Goal: Task Accomplishment & Management: Manage account settings

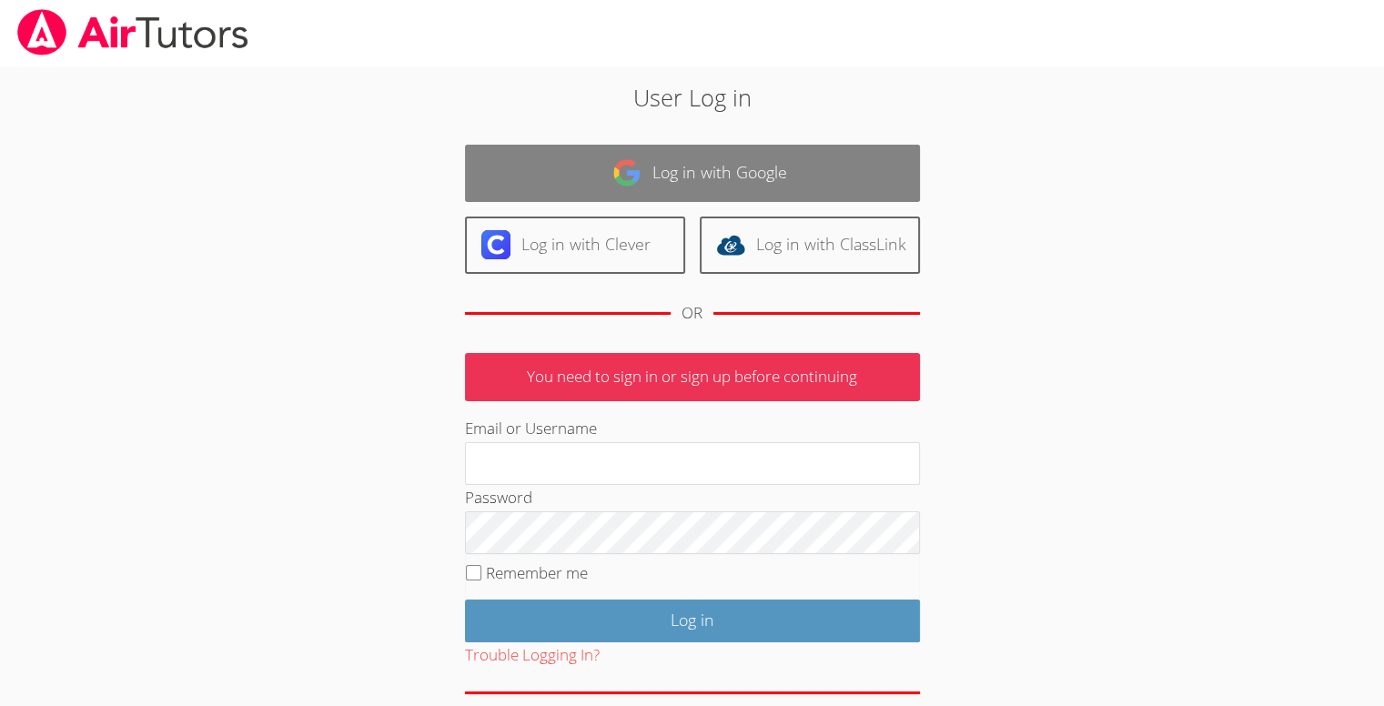
click at [734, 147] on link "Log in with Google" at bounding box center [692, 173] width 455 height 57
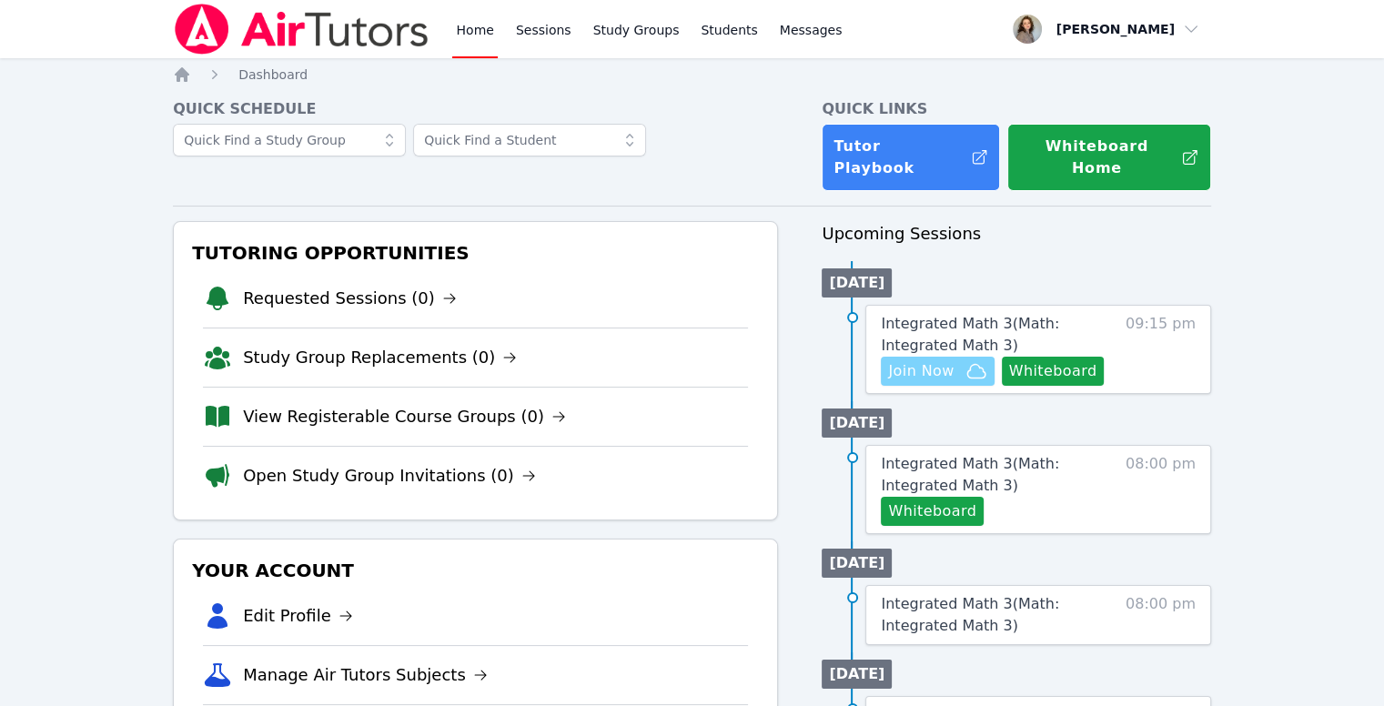
click at [926, 365] on span "Join Now" at bounding box center [921, 371] width 66 height 22
click at [1019, 357] on button "Whiteboard" at bounding box center [1053, 371] width 103 height 29
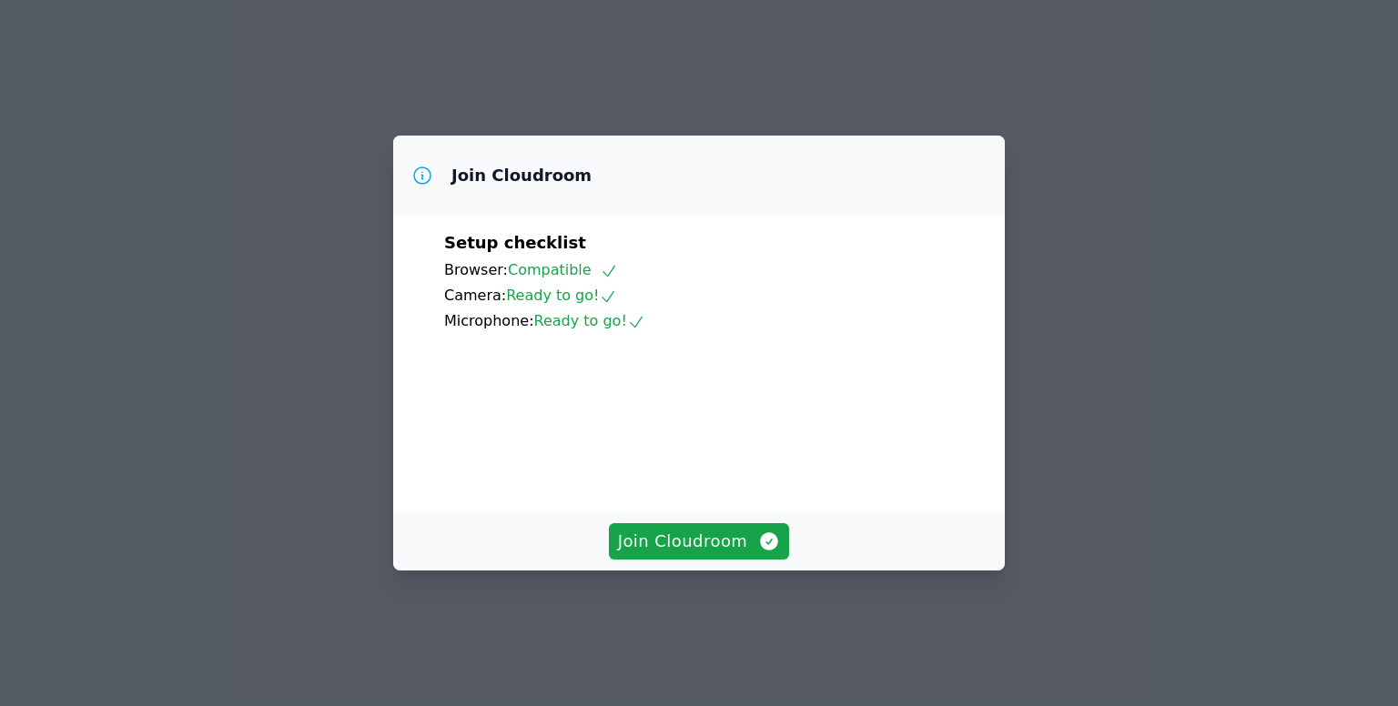
scroll to position [84, 0]
click at [720, 554] on span "Join Cloudroom" at bounding box center [699, 541] width 163 height 25
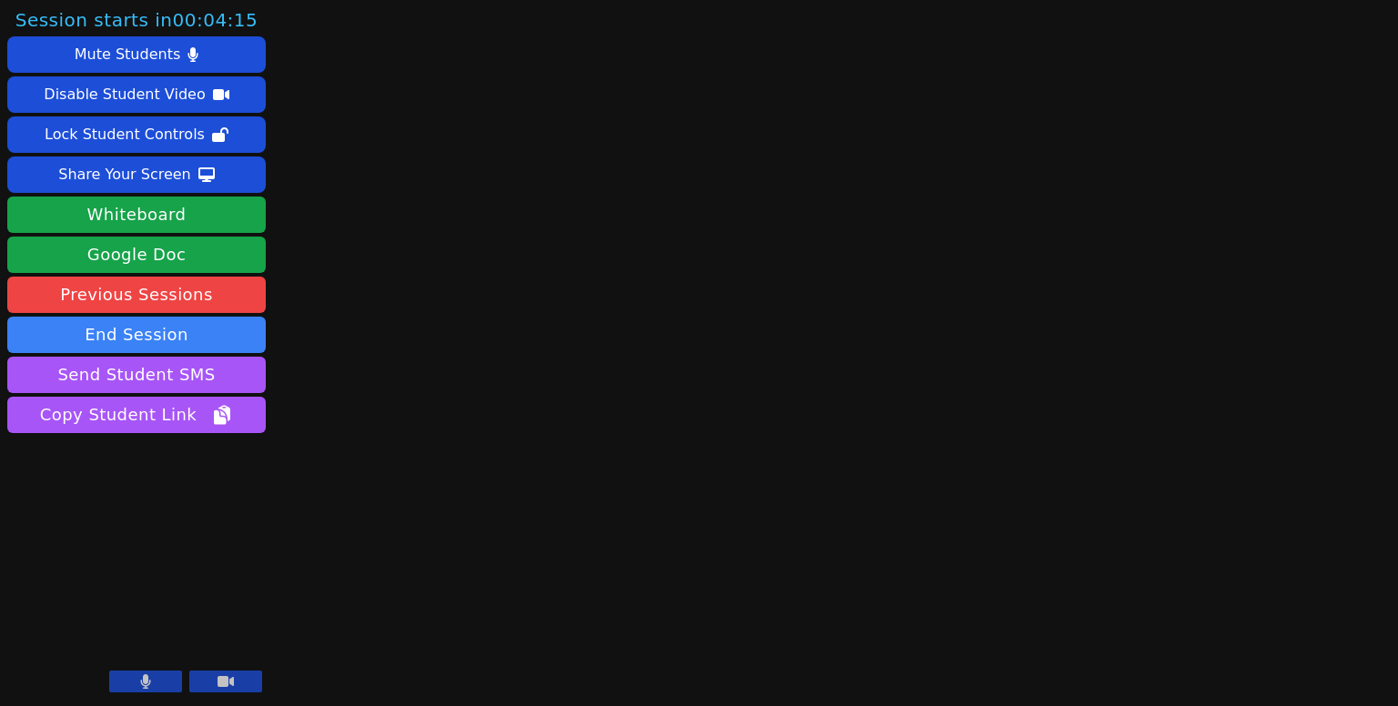
click at [153, 687] on button at bounding box center [145, 682] width 73 height 22
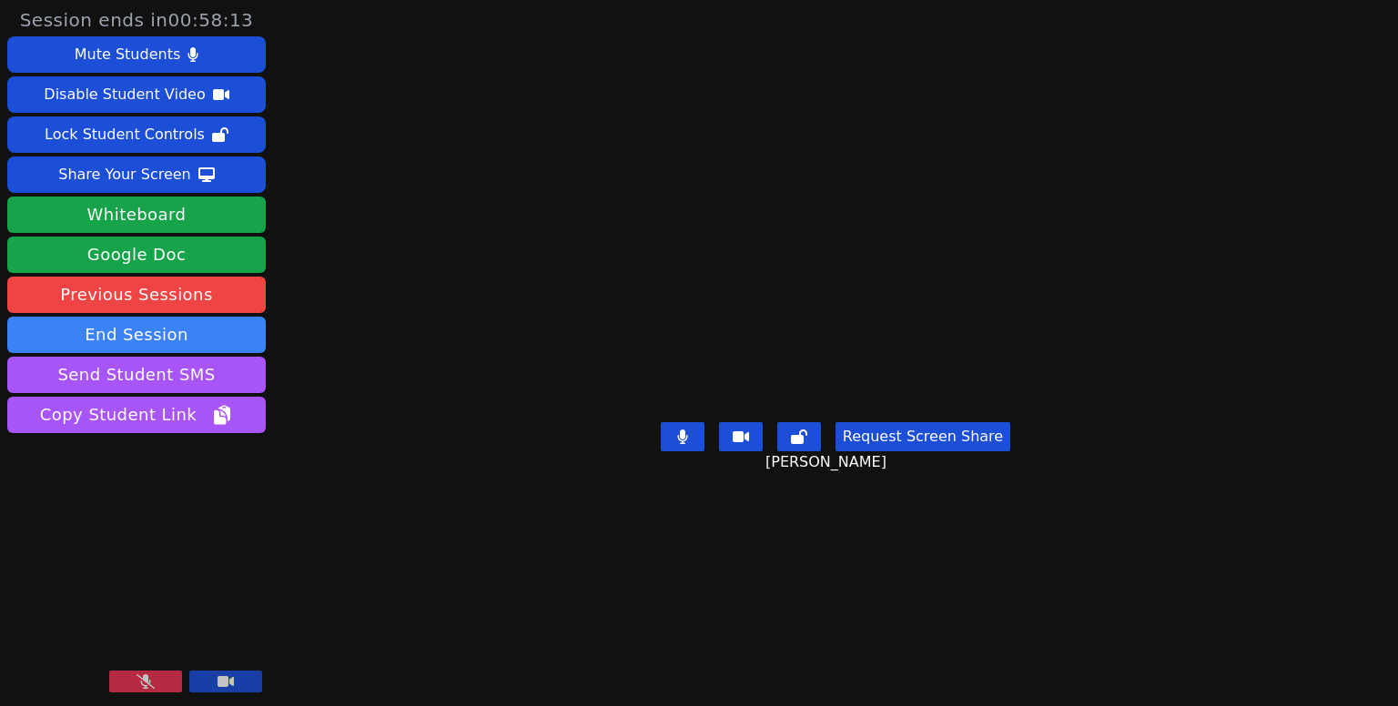
click at [141, 674] on icon at bounding box center [146, 681] width 18 height 15
click at [314, 9] on div "Session ends in 00:57:49 Mute Students Disable Student Video Lock Student Contr…" at bounding box center [699, 353] width 1398 height 706
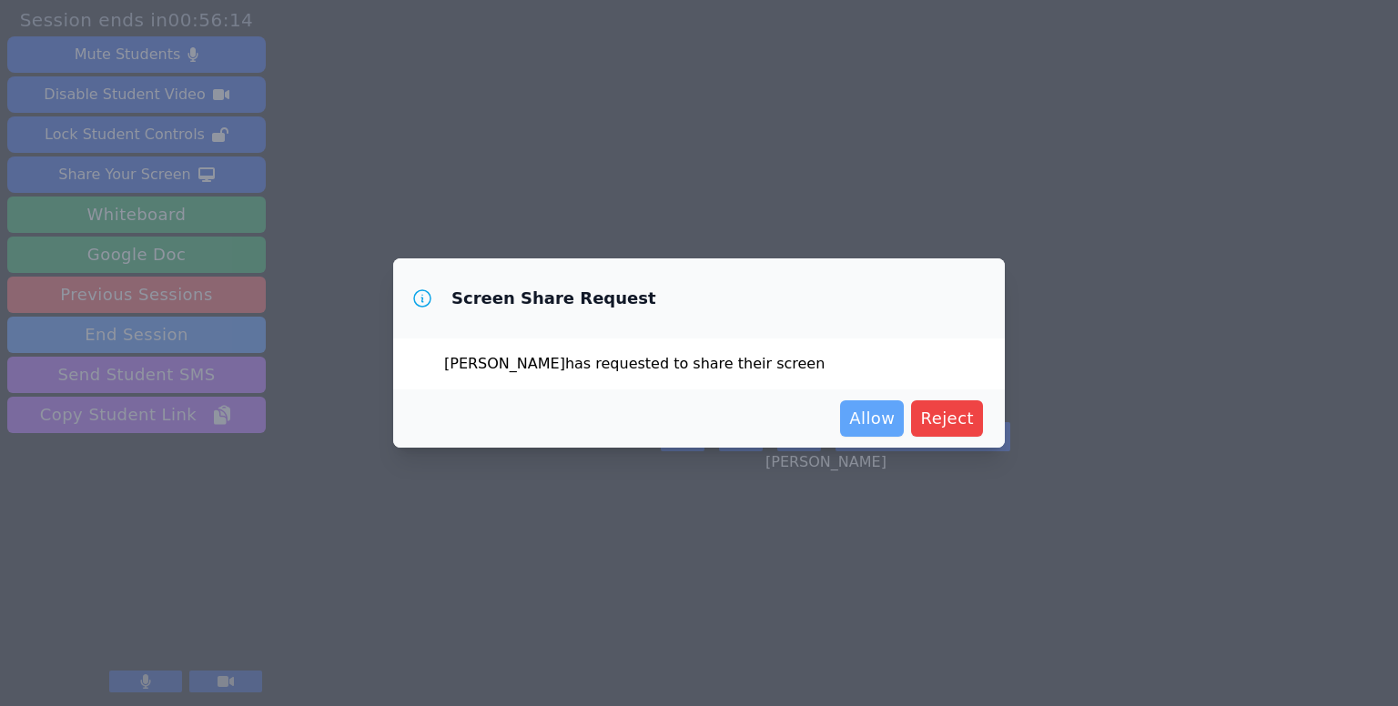
click at [870, 417] on span "Allow" at bounding box center [872, 418] width 46 height 25
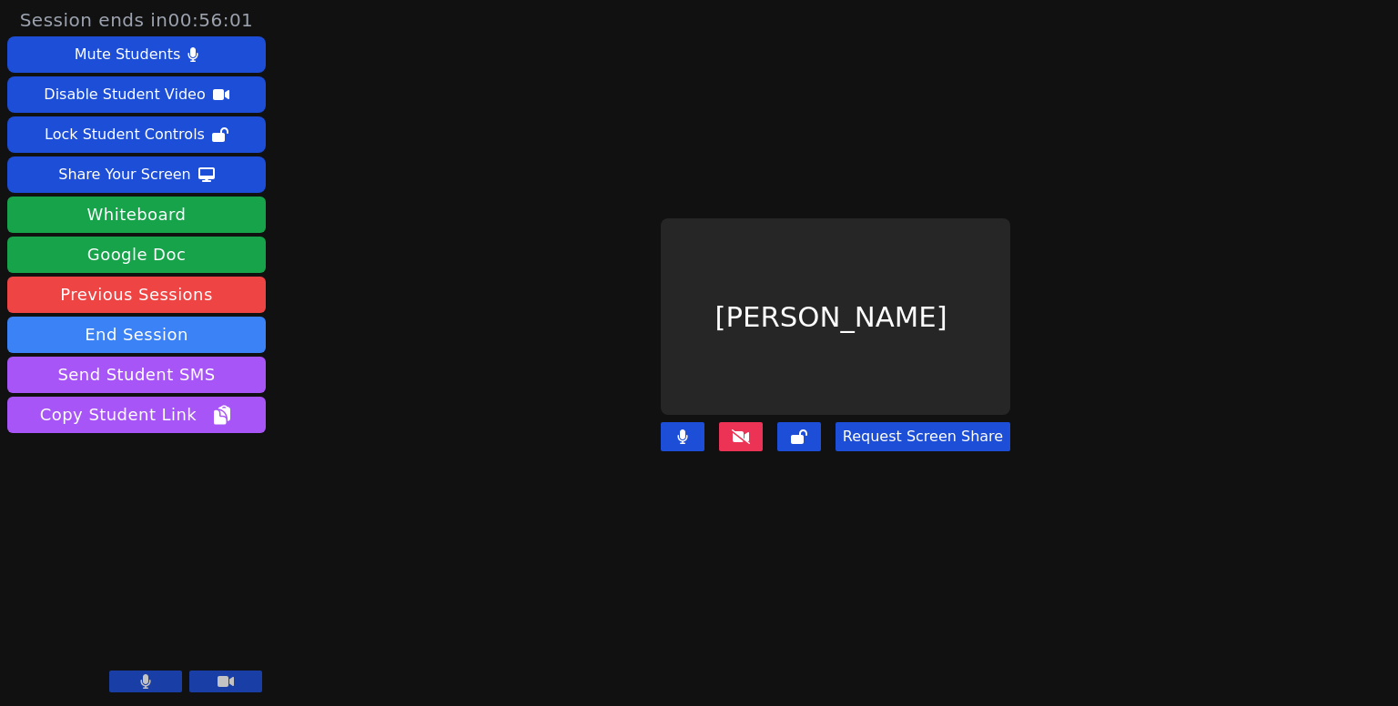
click at [886, 422] on button "Request Screen Share" at bounding box center [922, 436] width 175 height 29
click at [884, 432] on button "Request Screen Share" at bounding box center [922, 436] width 175 height 29
click at [748, 430] on icon at bounding box center [741, 437] width 18 height 15
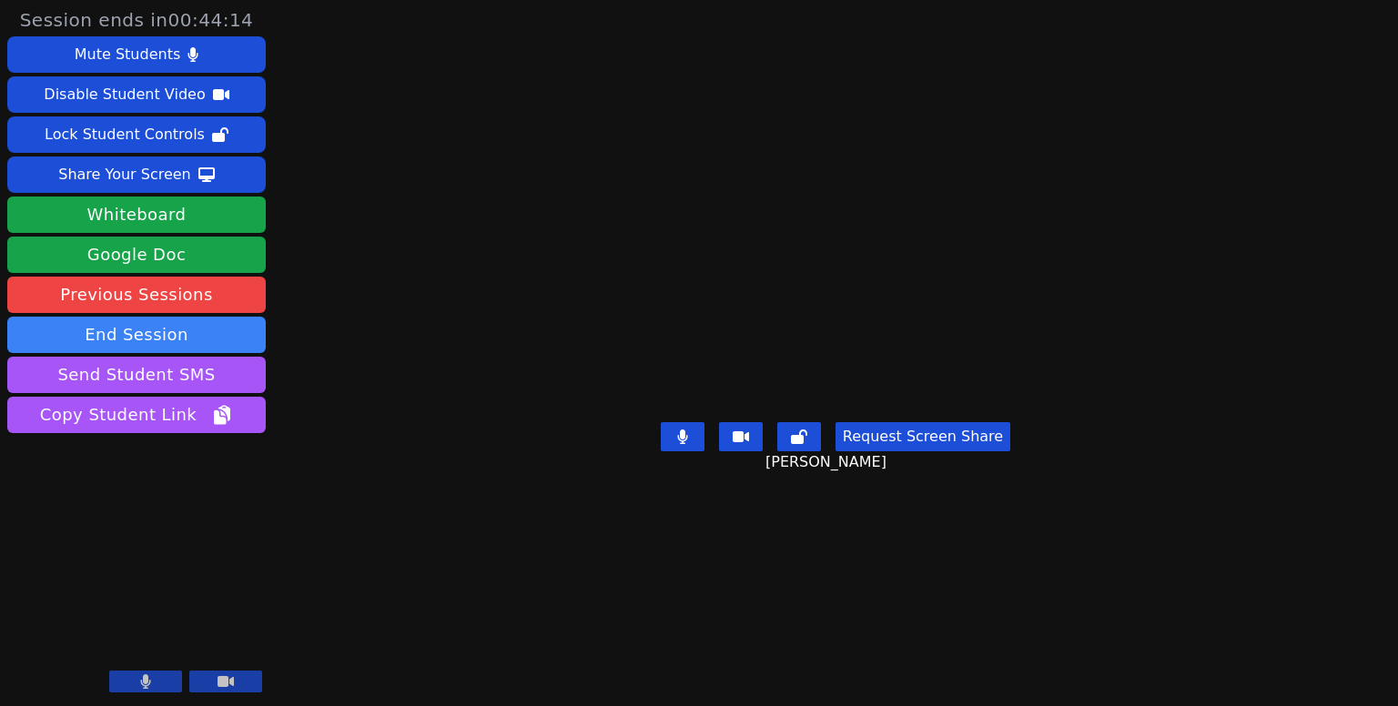
click at [147, 675] on icon at bounding box center [145, 681] width 11 height 15
click at [147, 675] on icon at bounding box center [146, 681] width 18 height 15
click at [153, 677] on button at bounding box center [145, 682] width 73 height 22
click at [153, 677] on icon at bounding box center [146, 681] width 18 height 15
click at [147, 685] on icon at bounding box center [146, 681] width 10 height 15
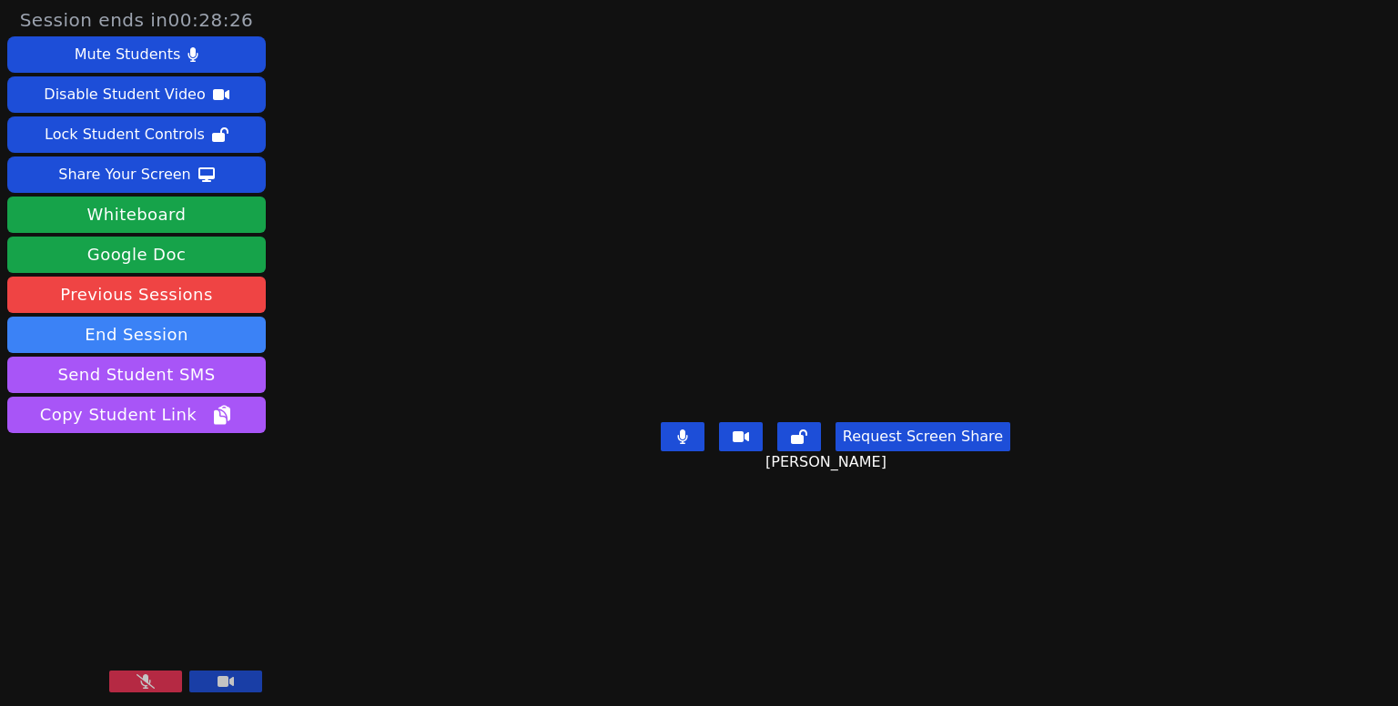
click at [147, 685] on icon at bounding box center [146, 681] width 18 height 15
click at [165, 676] on button at bounding box center [145, 682] width 73 height 22
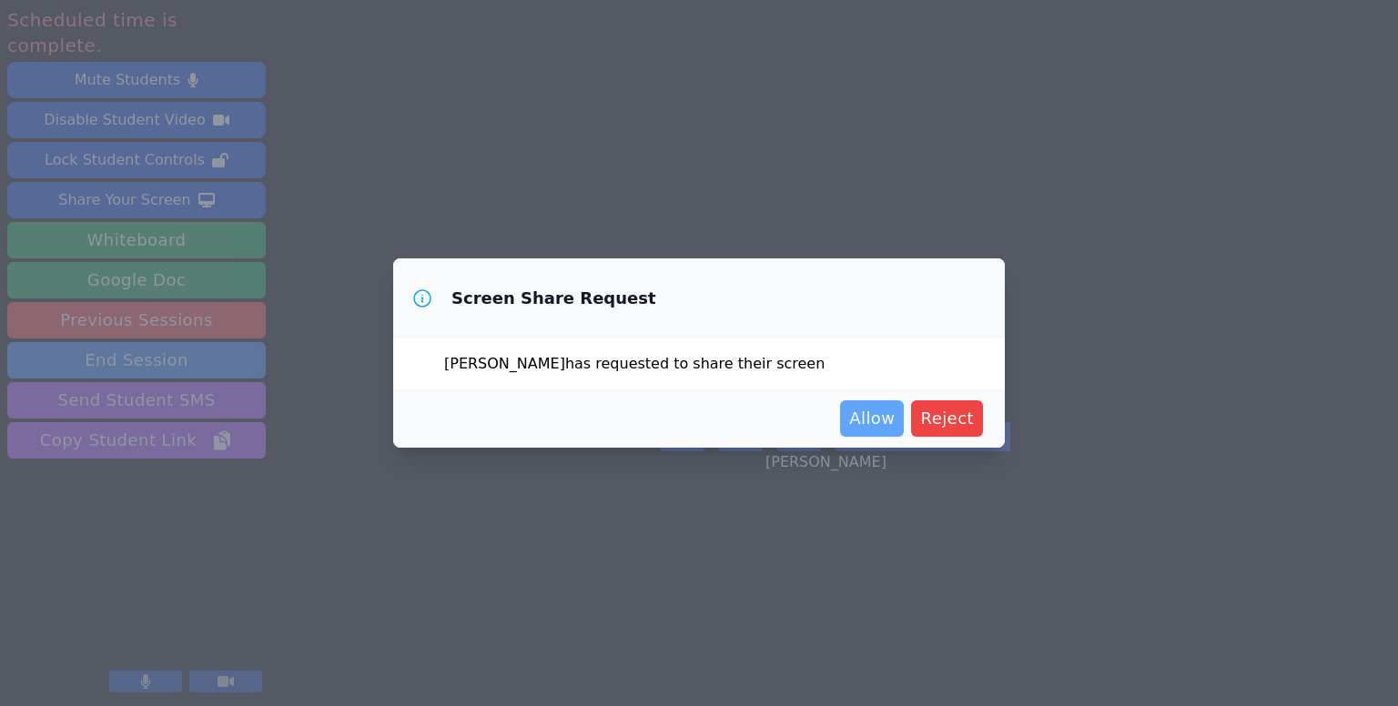
click at [877, 405] on button "Allow" at bounding box center [872, 418] width 64 height 36
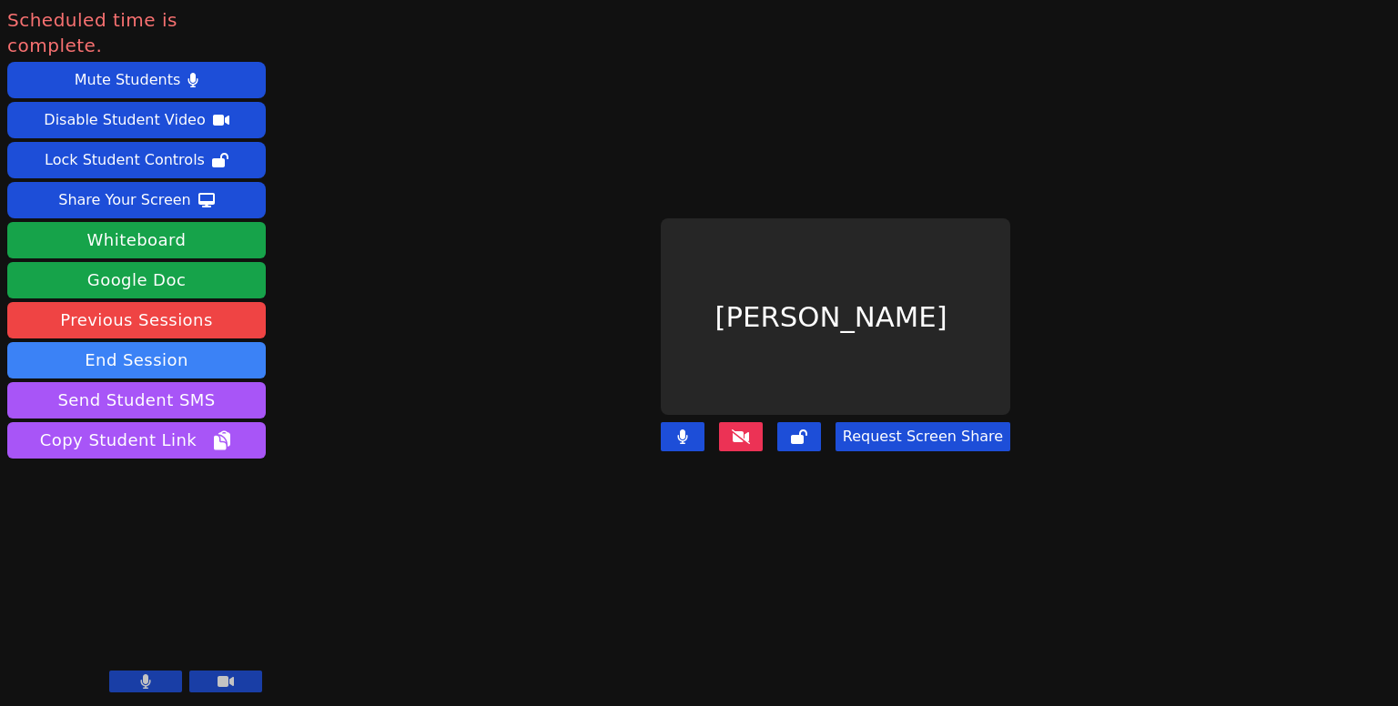
click at [754, 425] on button at bounding box center [741, 436] width 44 height 29
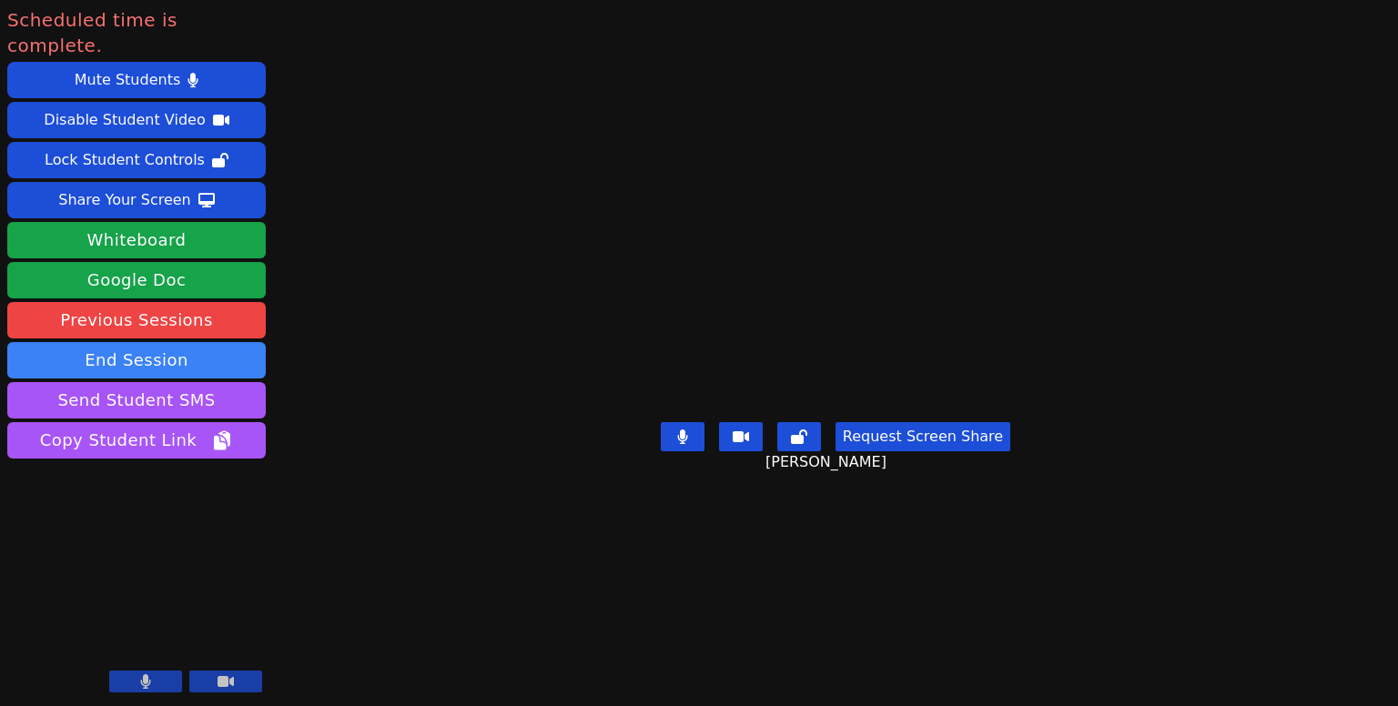
click at [144, 674] on icon at bounding box center [145, 681] width 11 height 15
click at [144, 674] on icon at bounding box center [146, 681] width 18 height 15
click at [143, 683] on icon at bounding box center [146, 681] width 10 height 15
click at [143, 683] on icon at bounding box center [146, 681] width 18 height 15
click at [143, 692] on button at bounding box center [145, 682] width 73 height 22
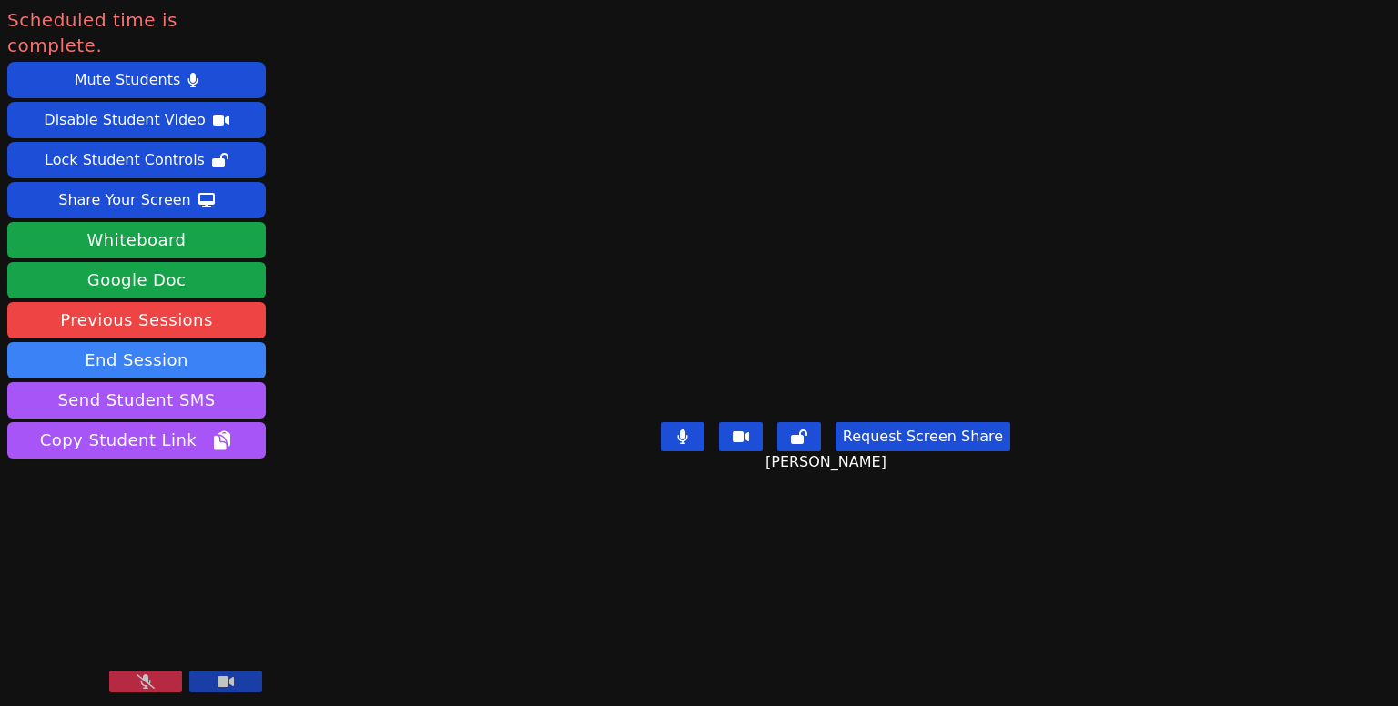
click at [151, 686] on icon at bounding box center [146, 681] width 18 height 15
click at [140, 685] on icon at bounding box center [145, 681] width 11 height 15
click at [140, 685] on icon at bounding box center [146, 681] width 18 height 15
click at [157, 684] on button at bounding box center [145, 682] width 73 height 22
click at [158, 670] on video at bounding box center [136, 626] width 258 height 146
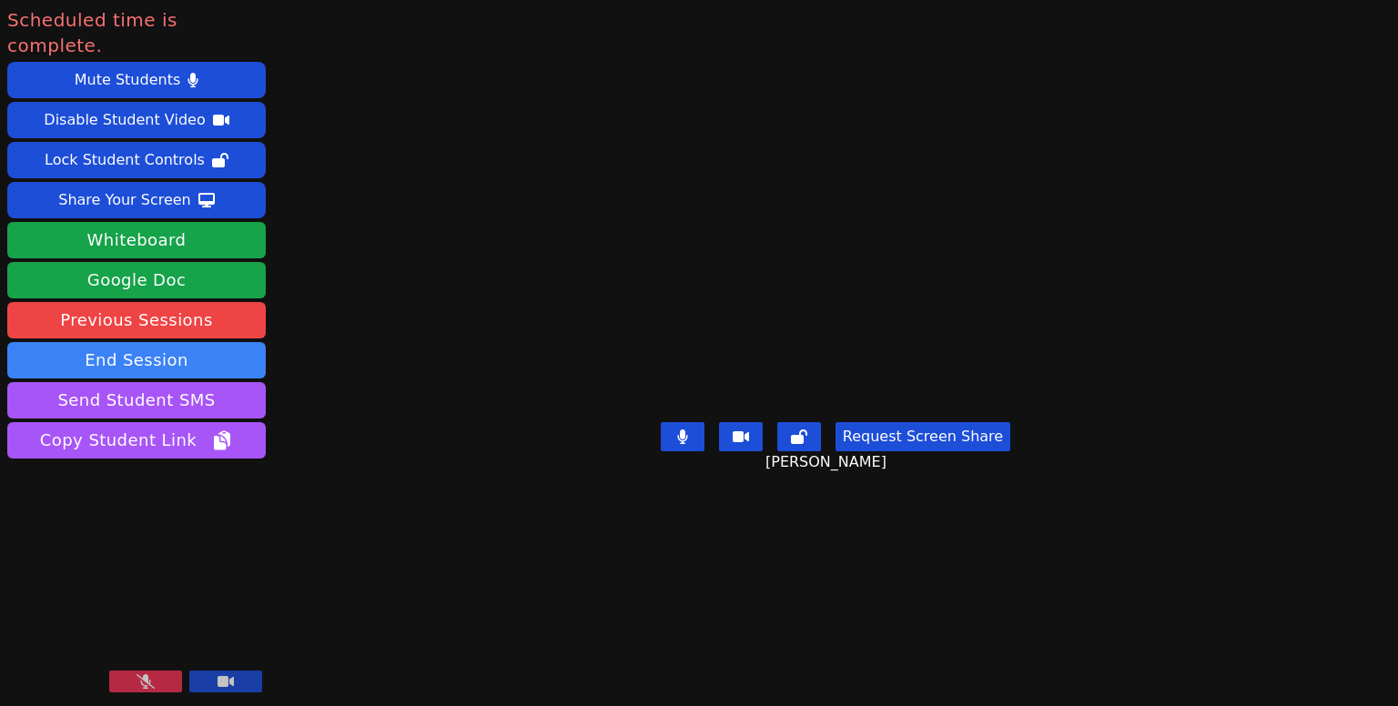
click at [154, 679] on icon at bounding box center [146, 681] width 18 height 15
click at [926, 593] on main "Kimora Knox Request Screen Share Kimora Knox" at bounding box center [835, 353] width 608 height 706
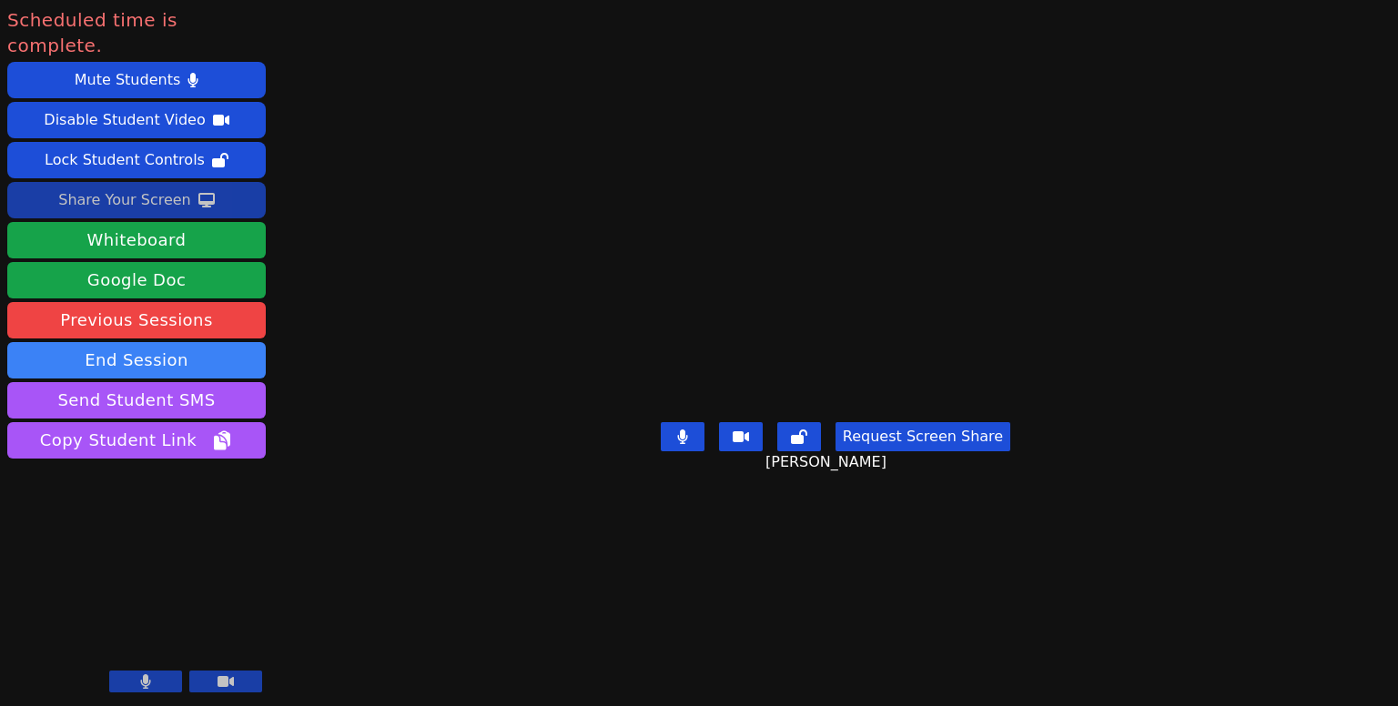
click at [180, 186] on div "Share Your Screen" at bounding box center [124, 200] width 133 height 29
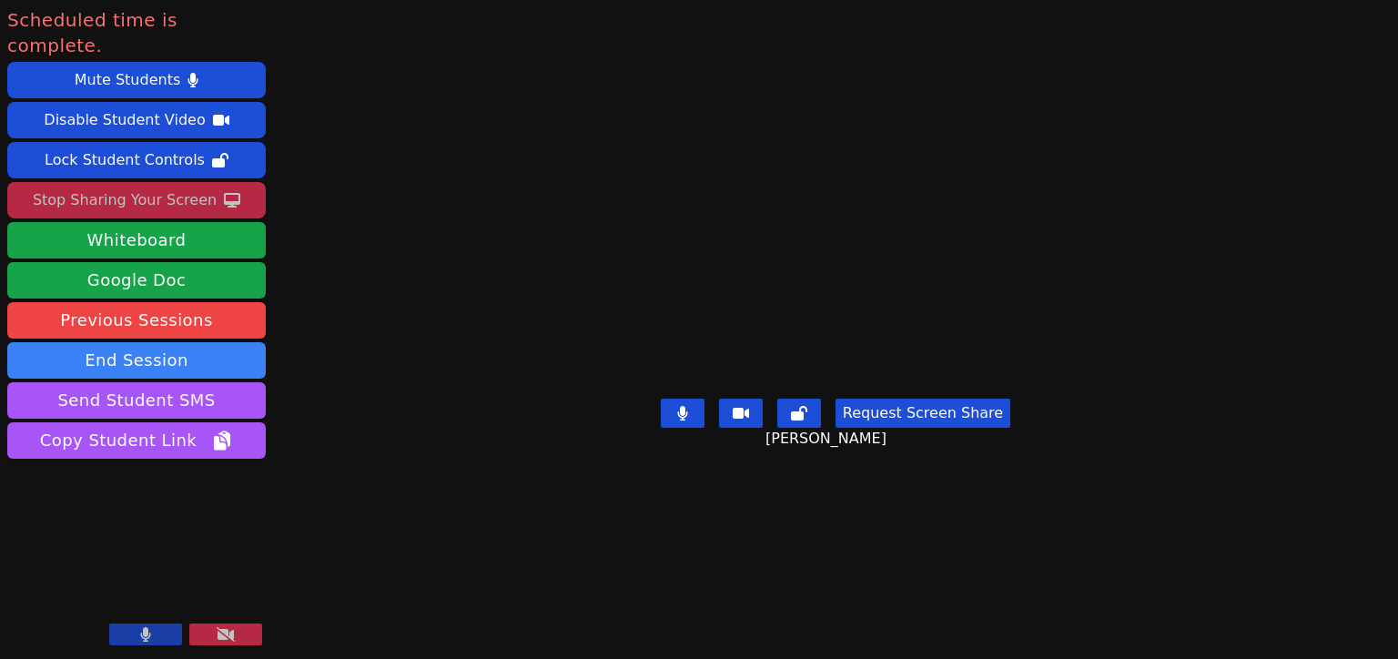
click at [224, 632] on icon at bounding box center [226, 634] width 18 height 15
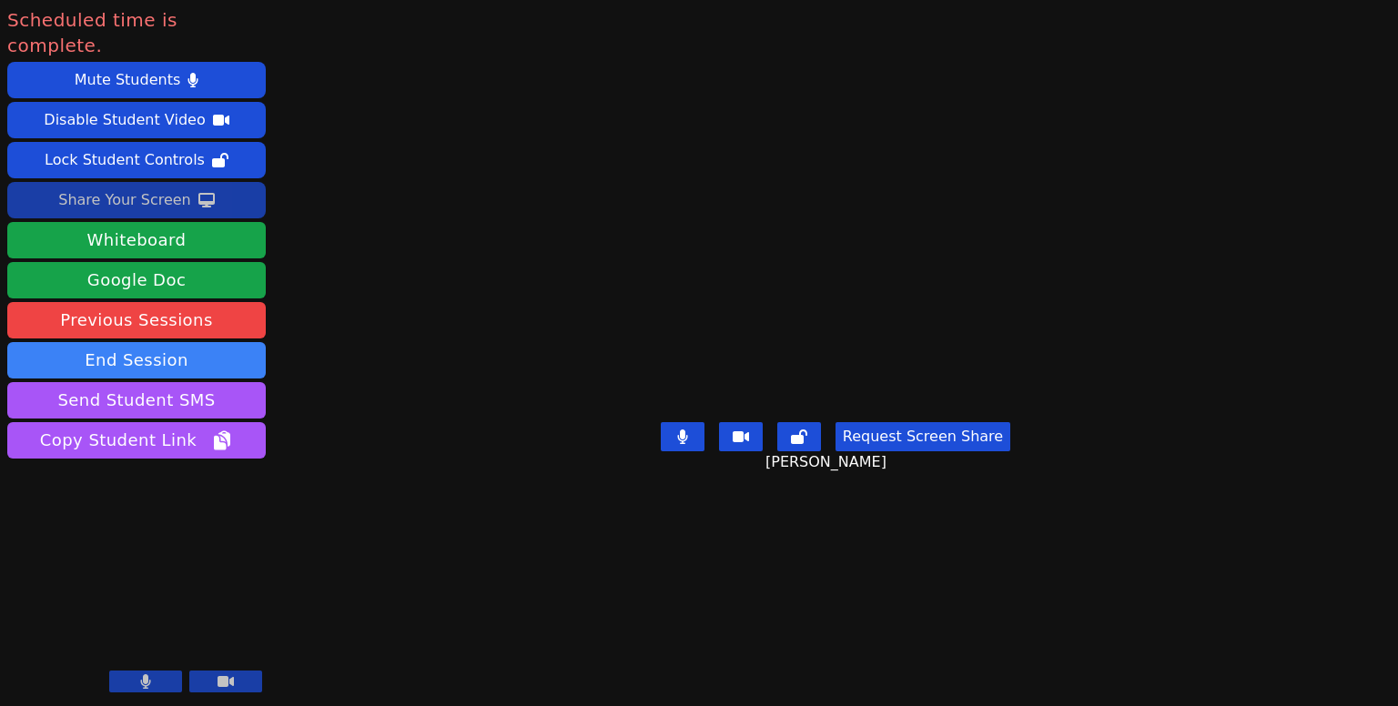
click at [340, 369] on div "Scheduled time is complete. Mute Students Disable Student Video Lock Student Co…" at bounding box center [699, 353] width 1398 height 706
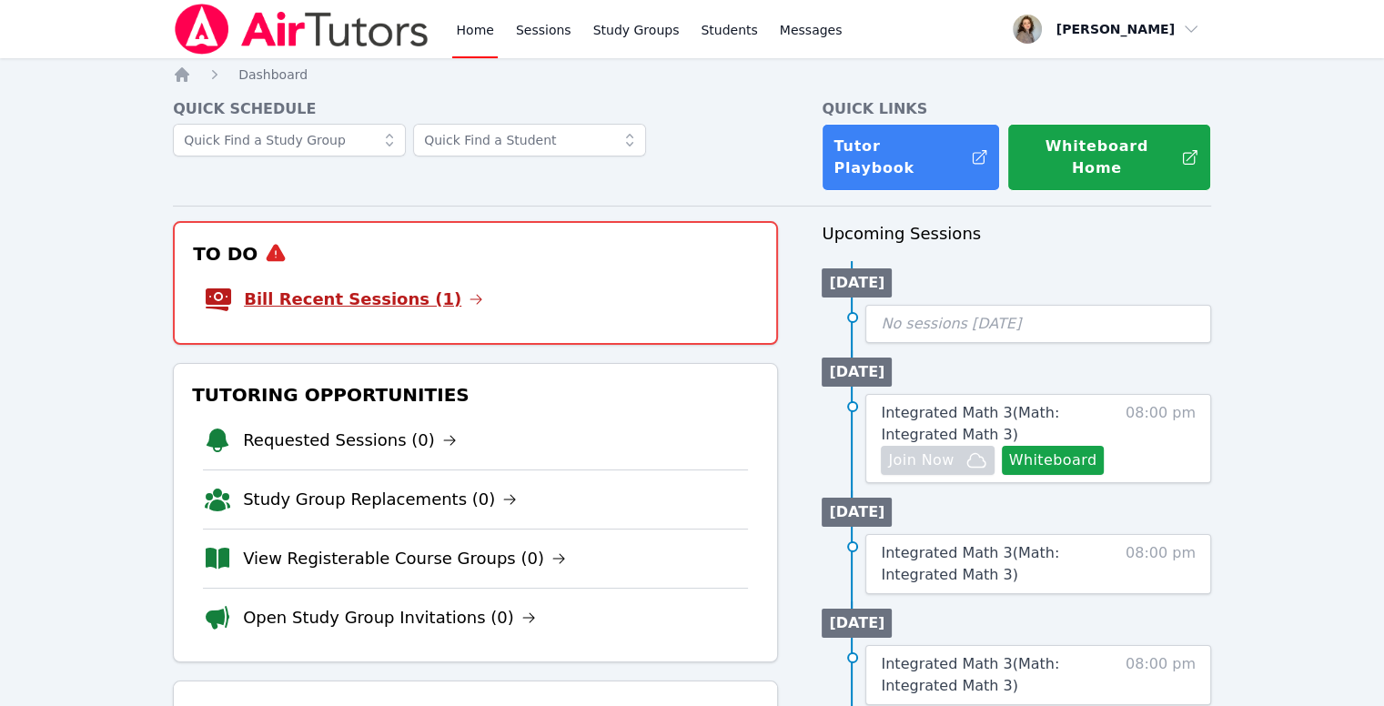
click at [334, 287] on link "Bill Recent Sessions (1)" at bounding box center [363, 299] width 239 height 25
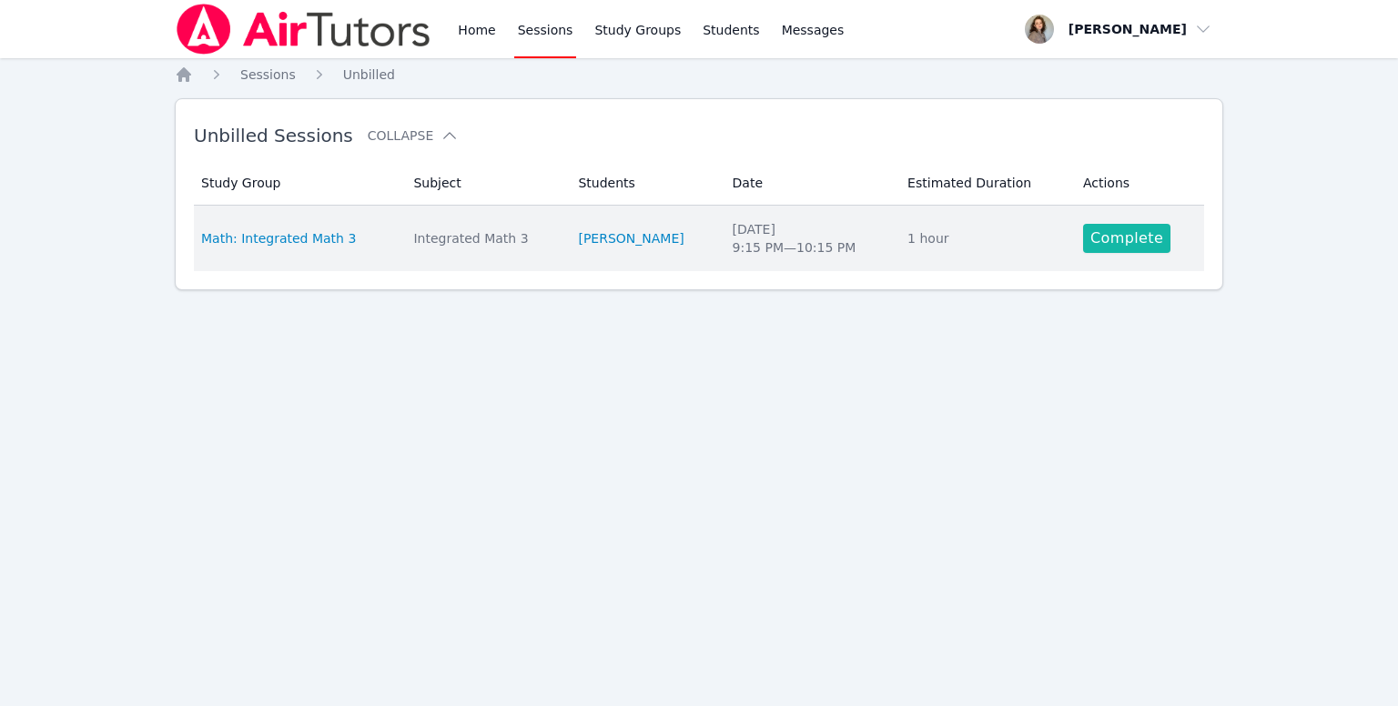
click at [1107, 244] on link "Complete" at bounding box center [1126, 238] width 87 height 29
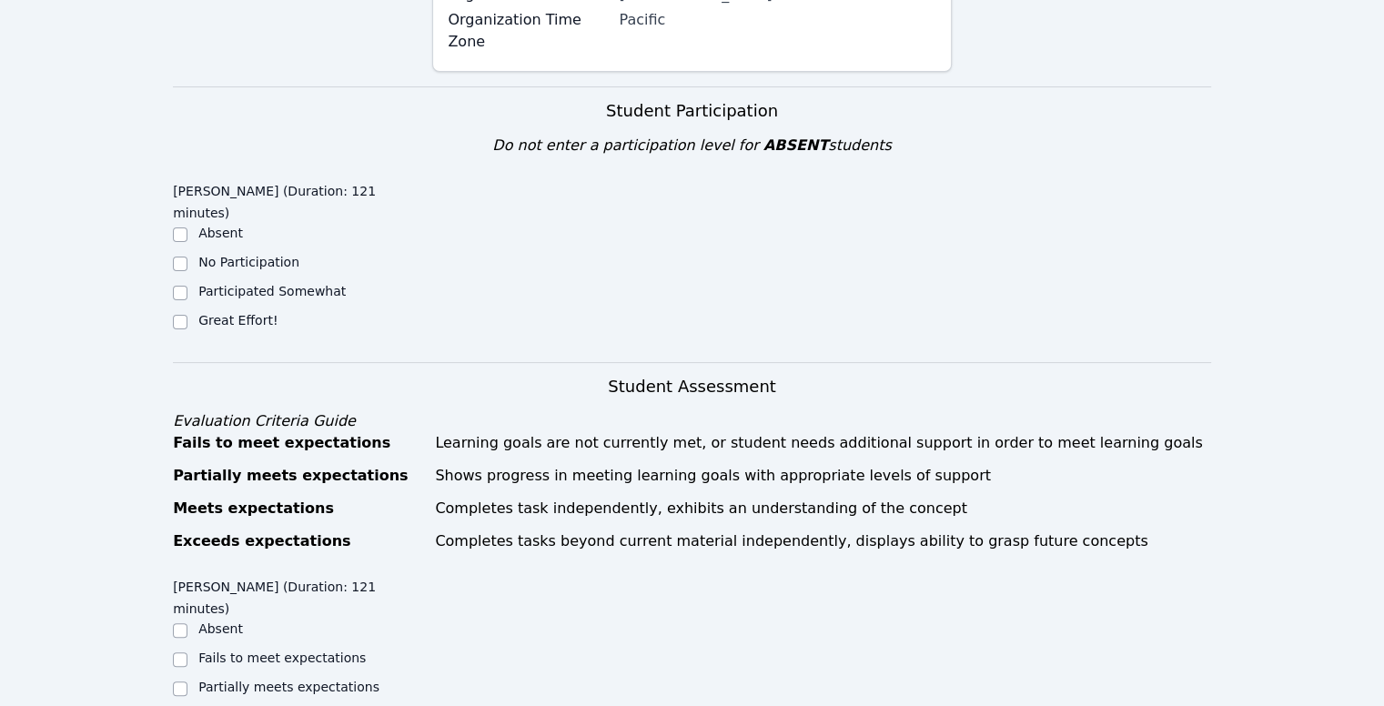
scroll to position [324, 0]
click at [238, 313] on label "Great Effort!" at bounding box center [237, 320] width 79 height 15
click at [187, 315] on input "Great Effort!" at bounding box center [180, 322] width 15 height 15
checkbox input "true"
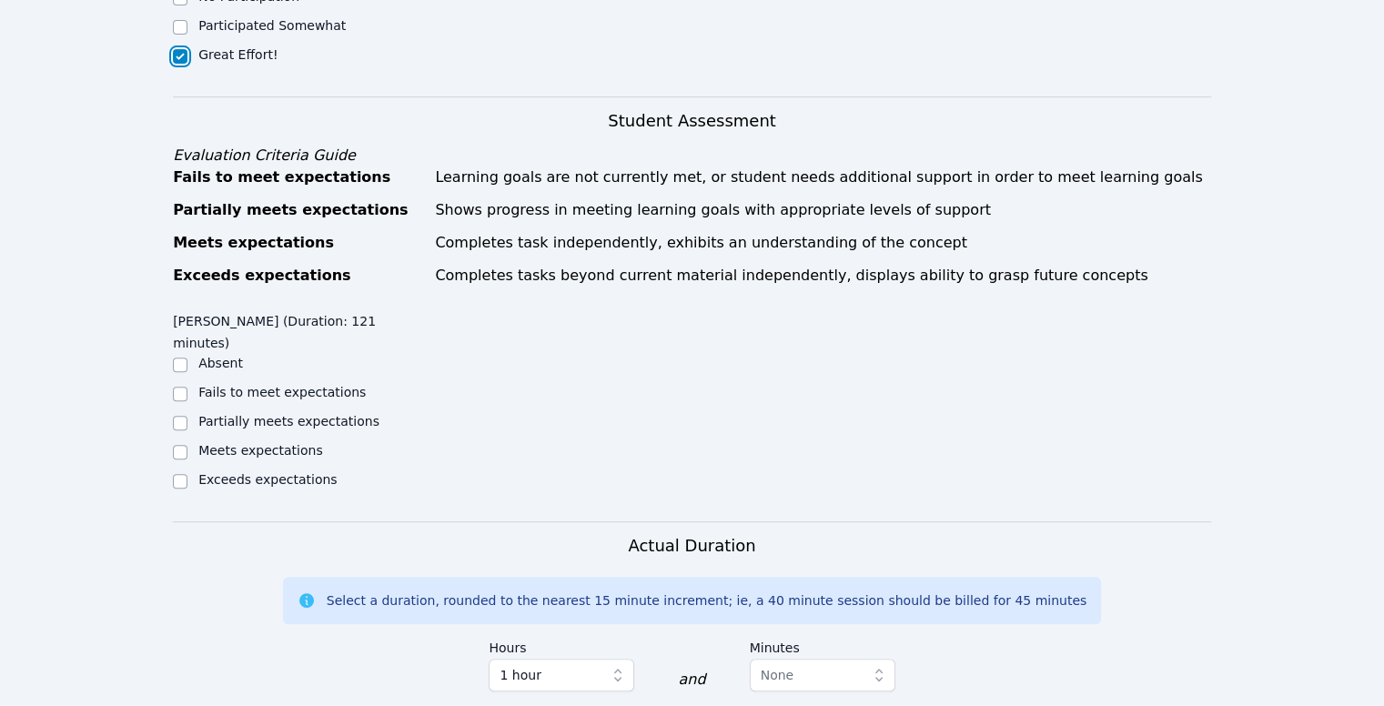
scroll to position [599, 0]
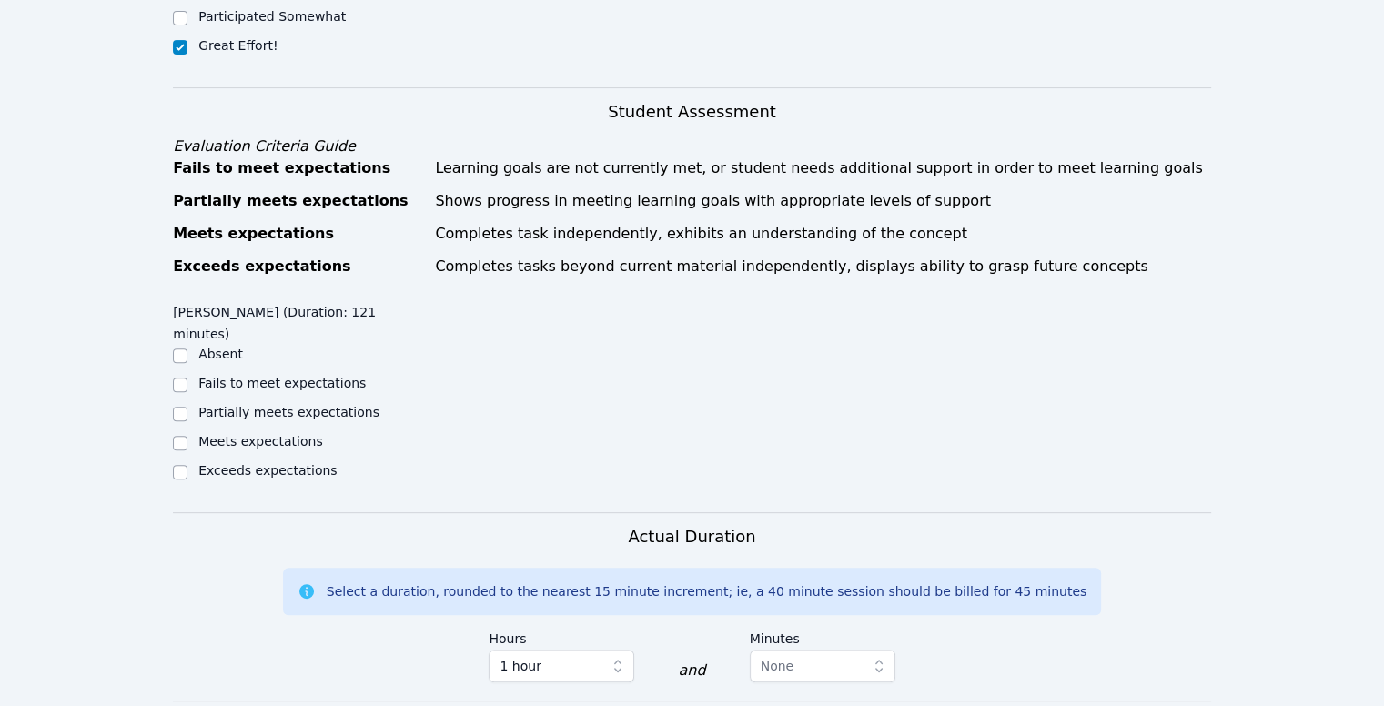
click at [239, 434] on label "Meets expectations" at bounding box center [260, 441] width 125 height 15
click at [187, 436] on input "Meets expectations" at bounding box center [180, 443] width 15 height 15
checkbox input "true"
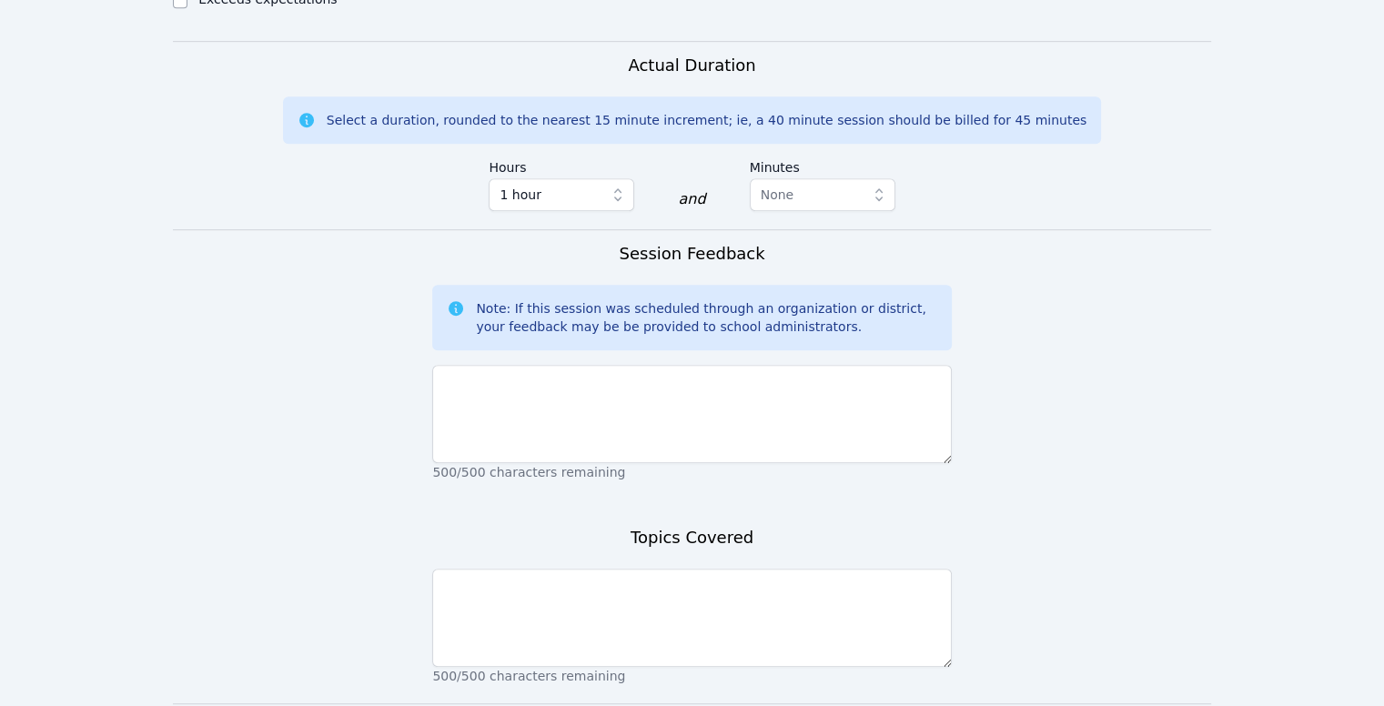
scroll to position [1088, 0]
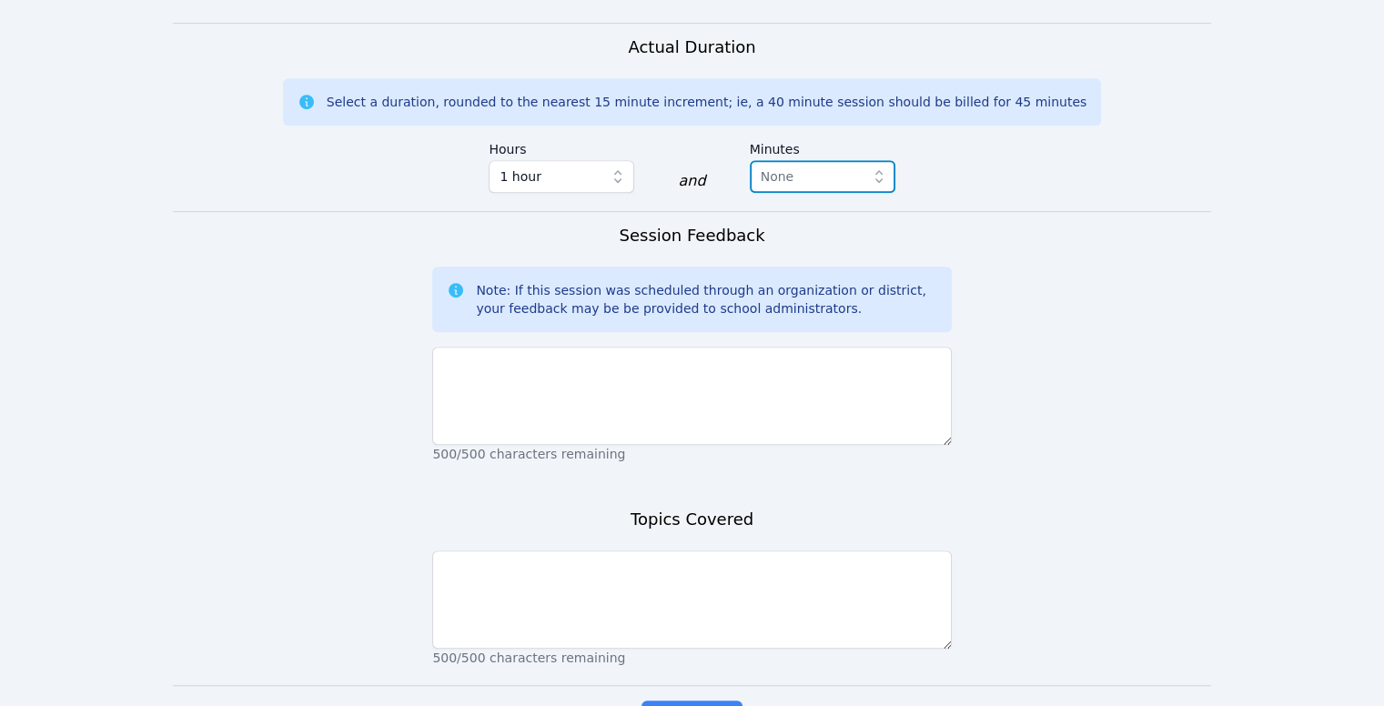
click at [801, 166] on span "None" at bounding box center [810, 177] width 98 height 22
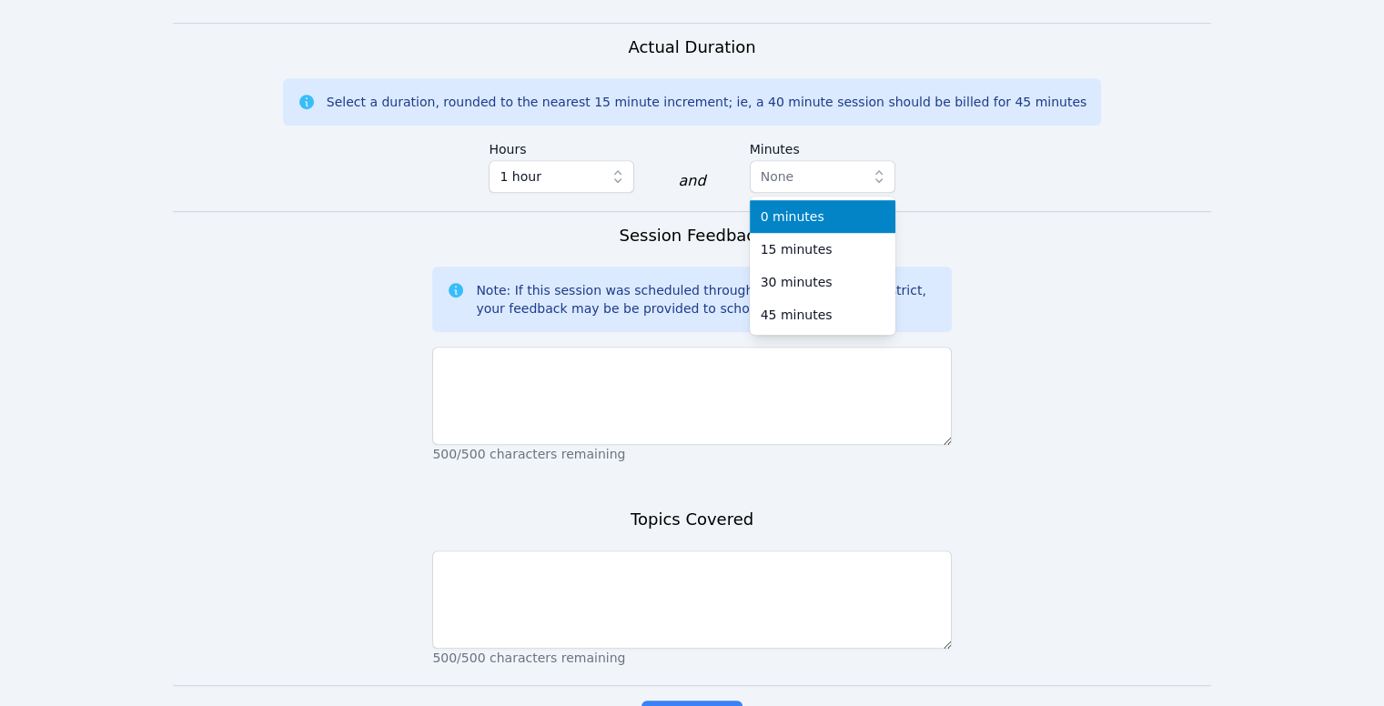
click at [777, 207] on span "0 minutes" at bounding box center [793, 216] width 64 height 18
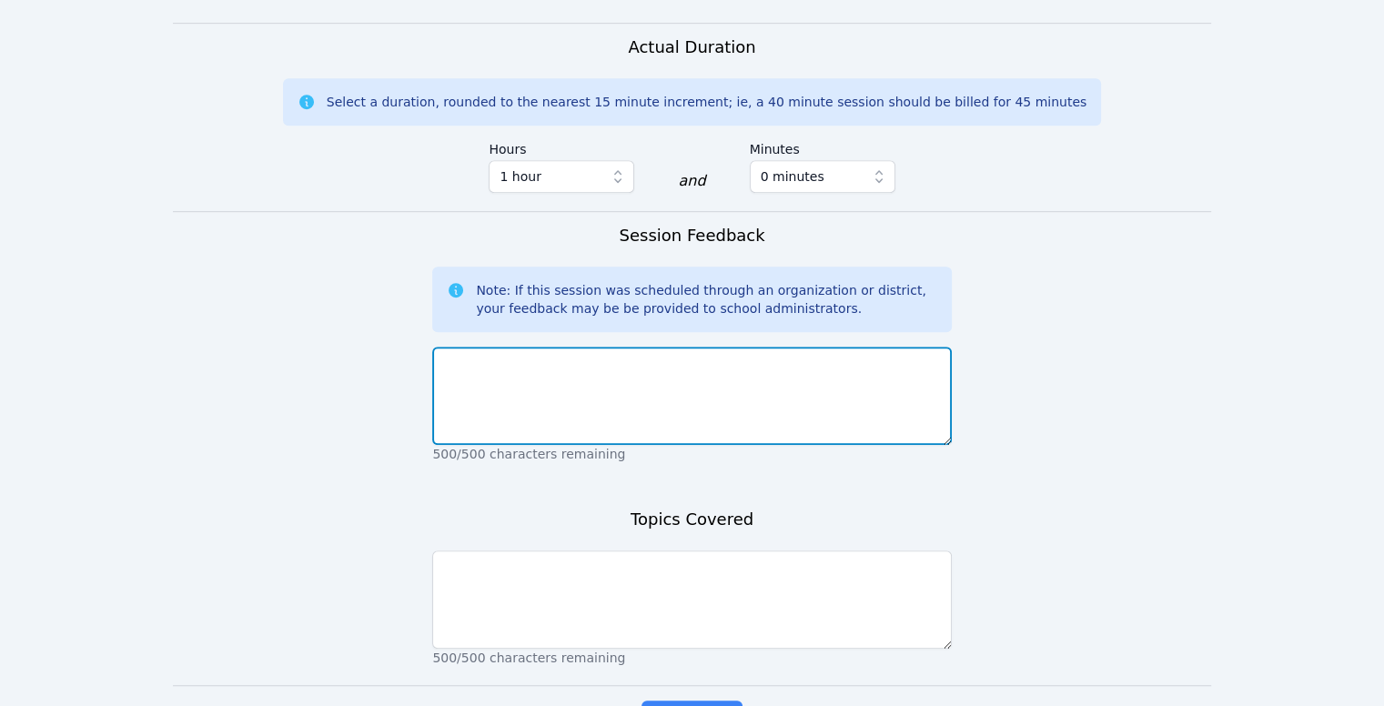
click at [675, 347] on textarea at bounding box center [691, 396] width 519 height 98
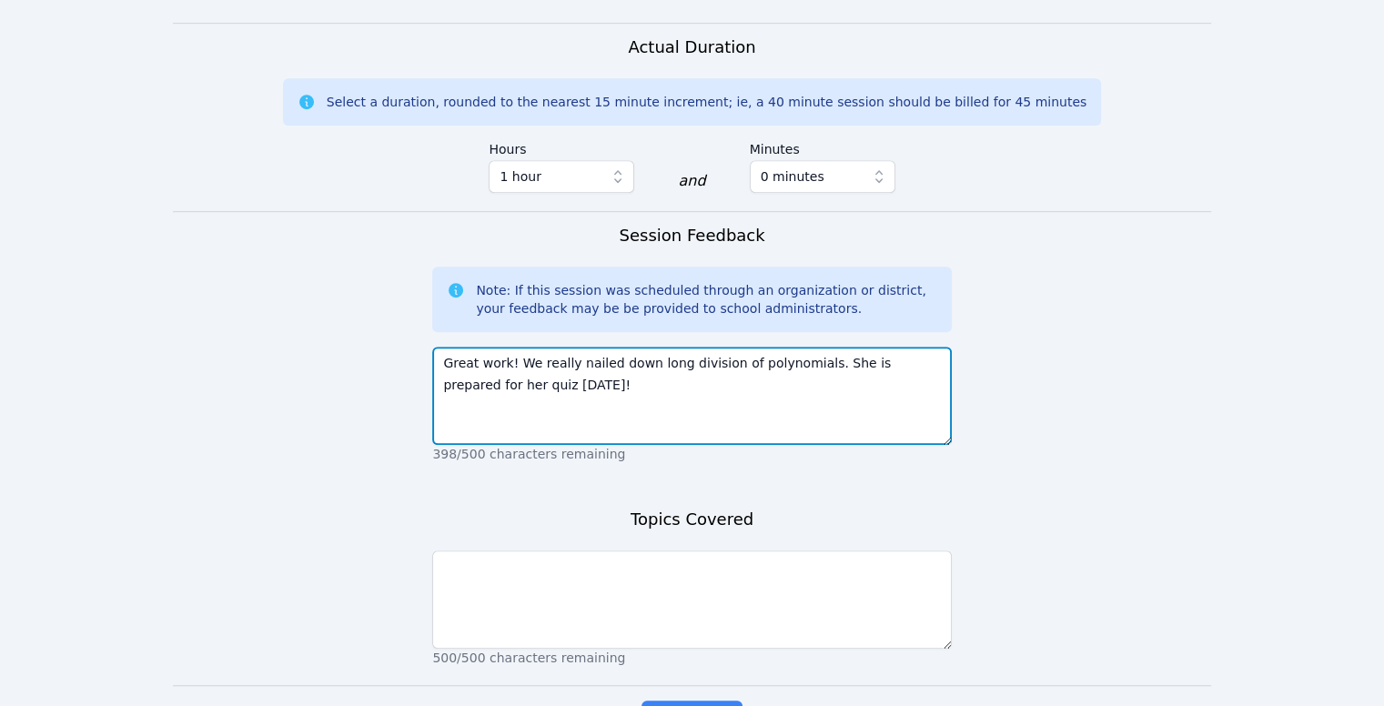
type textarea "Great work! We really nailed down long division of polynomials. She is prepared…"
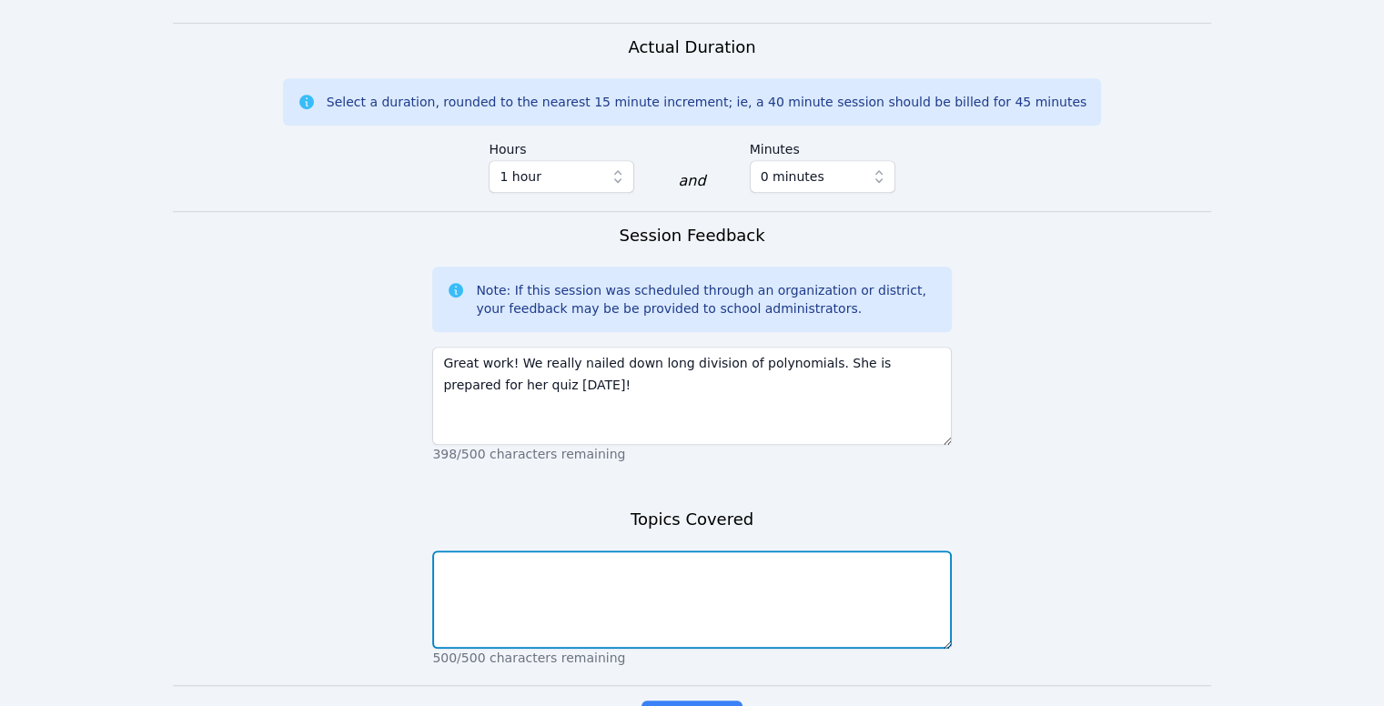
click at [618, 570] on textarea at bounding box center [691, 600] width 519 height 98
type textarea "Division of polynomials"
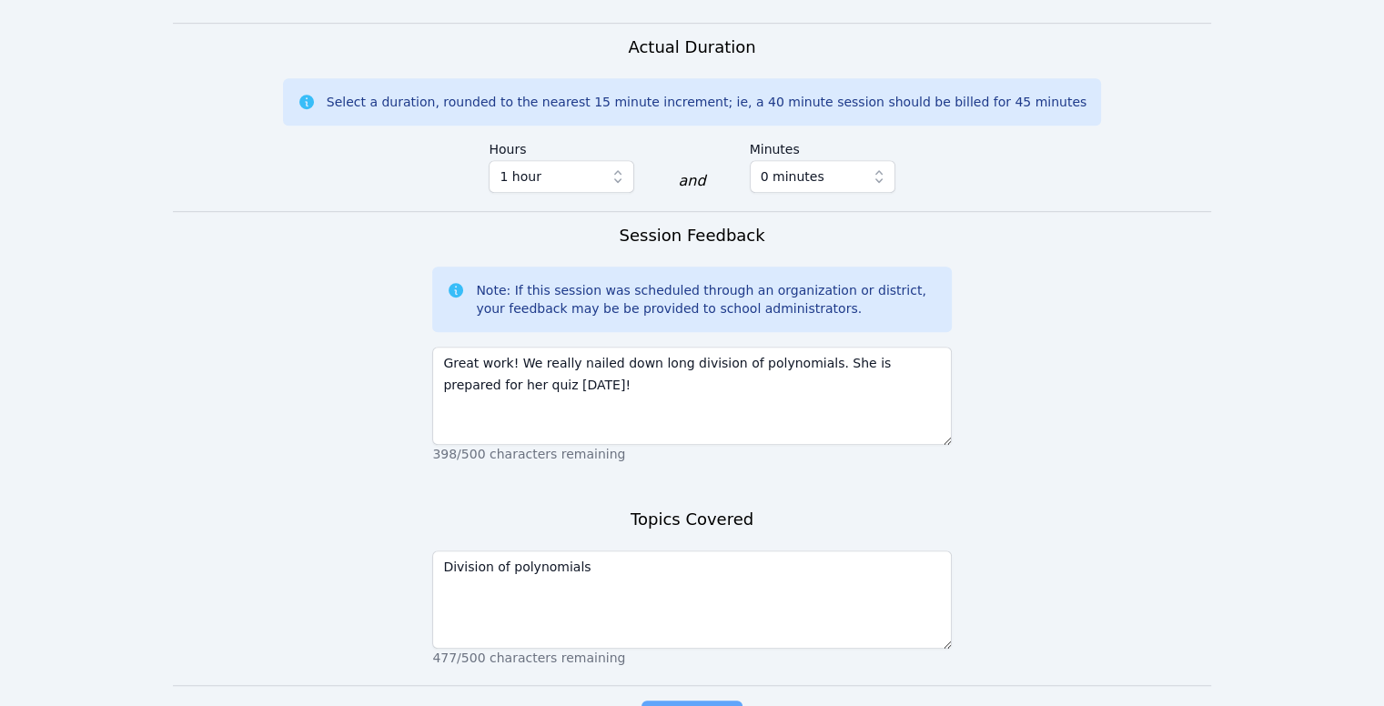
click at [676, 705] on span "Complete" at bounding box center [692, 718] width 82 height 25
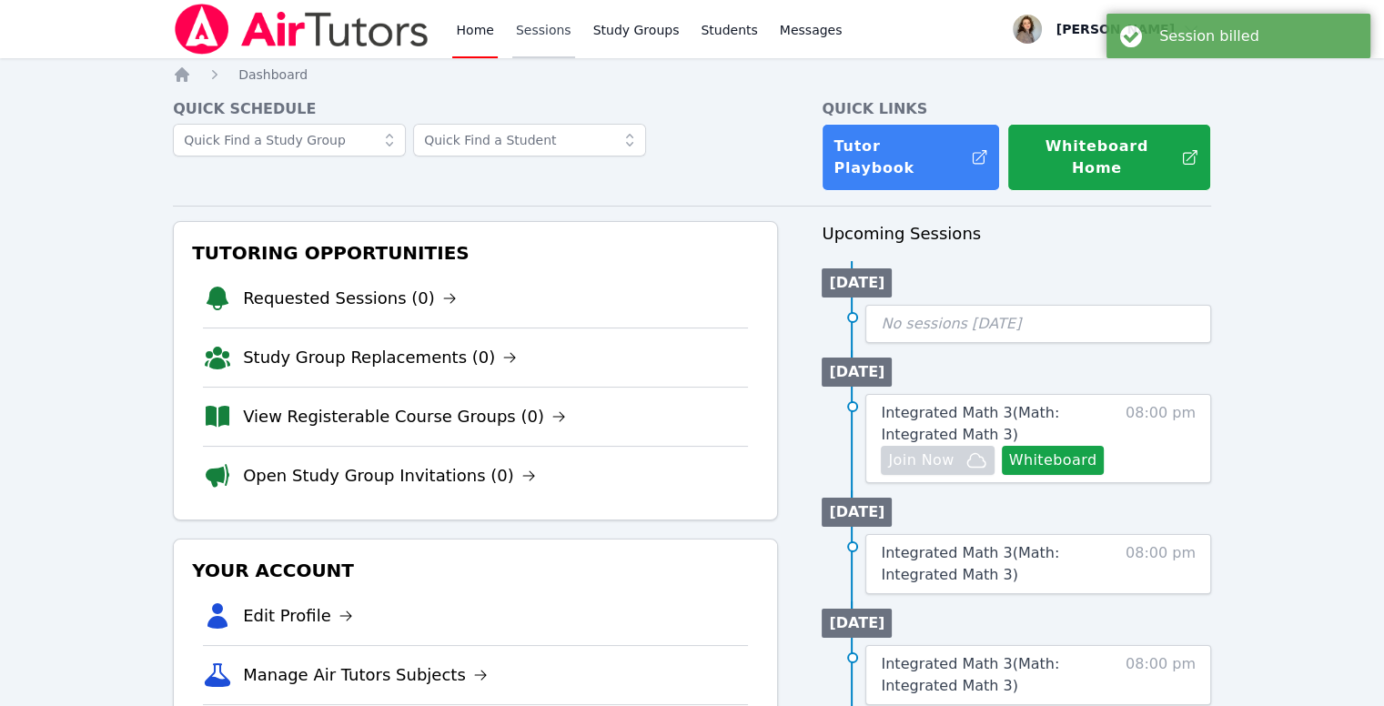
click at [533, 27] on link "Sessions" at bounding box center [543, 29] width 63 height 58
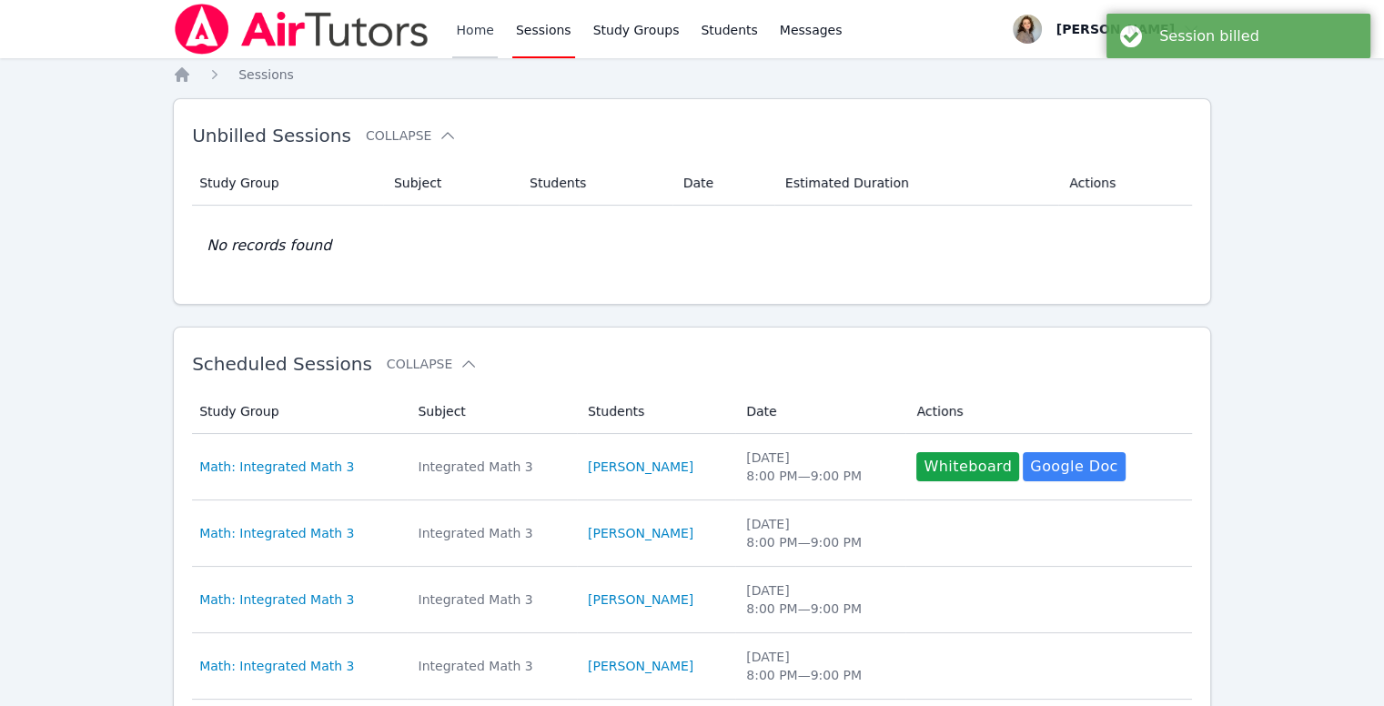
click at [473, 31] on link "Home" at bounding box center [474, 29] width 45 height 58
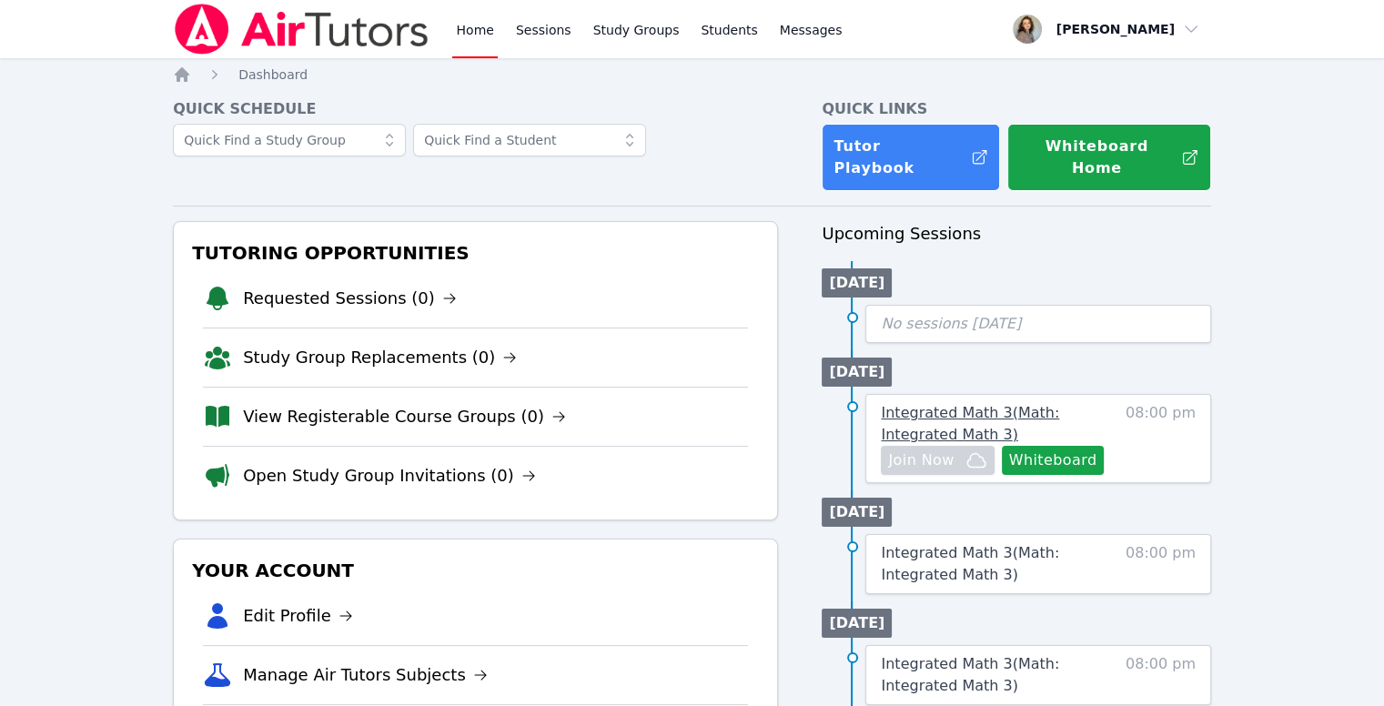
click at [1023, 407] on link "Integrated Math 3 ( Math: Integrated Math 3 )" at bounding box center [999, 424] width 236 height 44
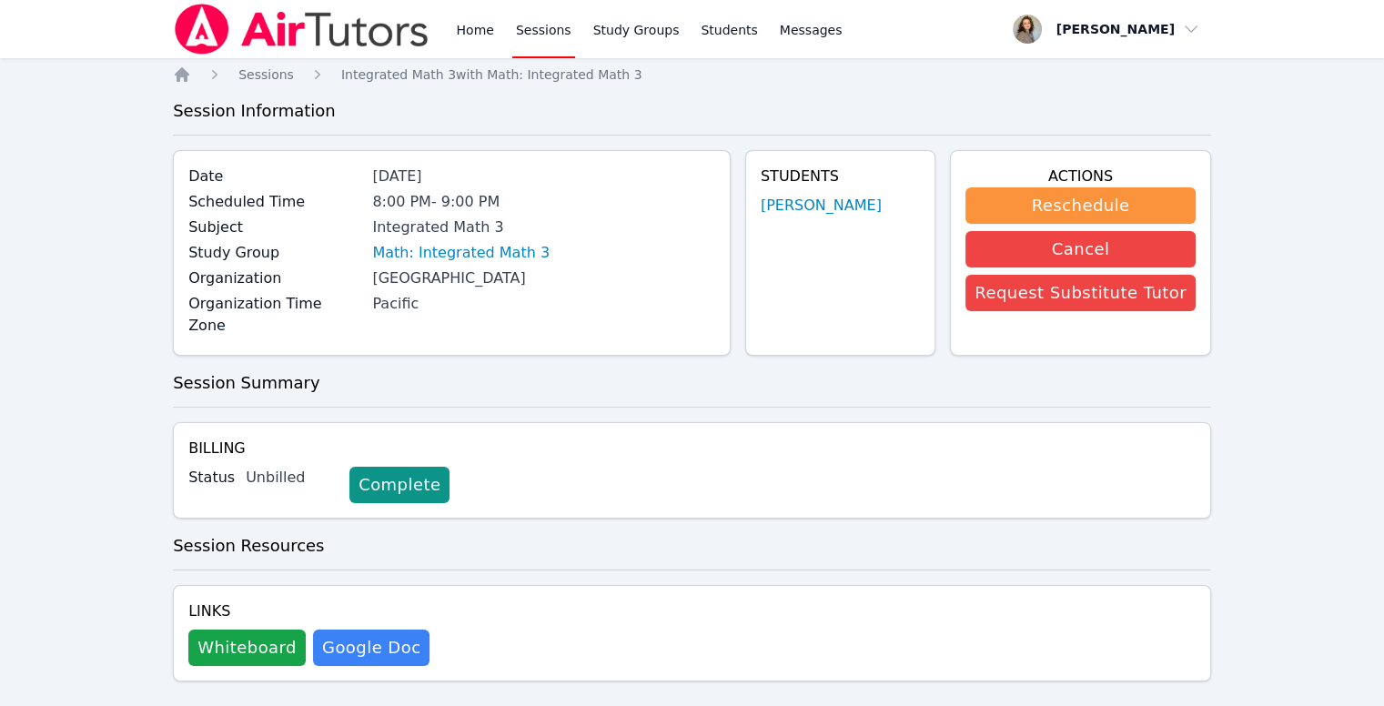
click at [657, 93] on div "Home Sessions Integrated Math 3 with Math: Integrated Math 3 Session Informatio…" at bounding box center [692, 399] width 1038 height 667
click at [539, 34] on link "Sessions" at bounding box center [543, 29] width 63 height 58
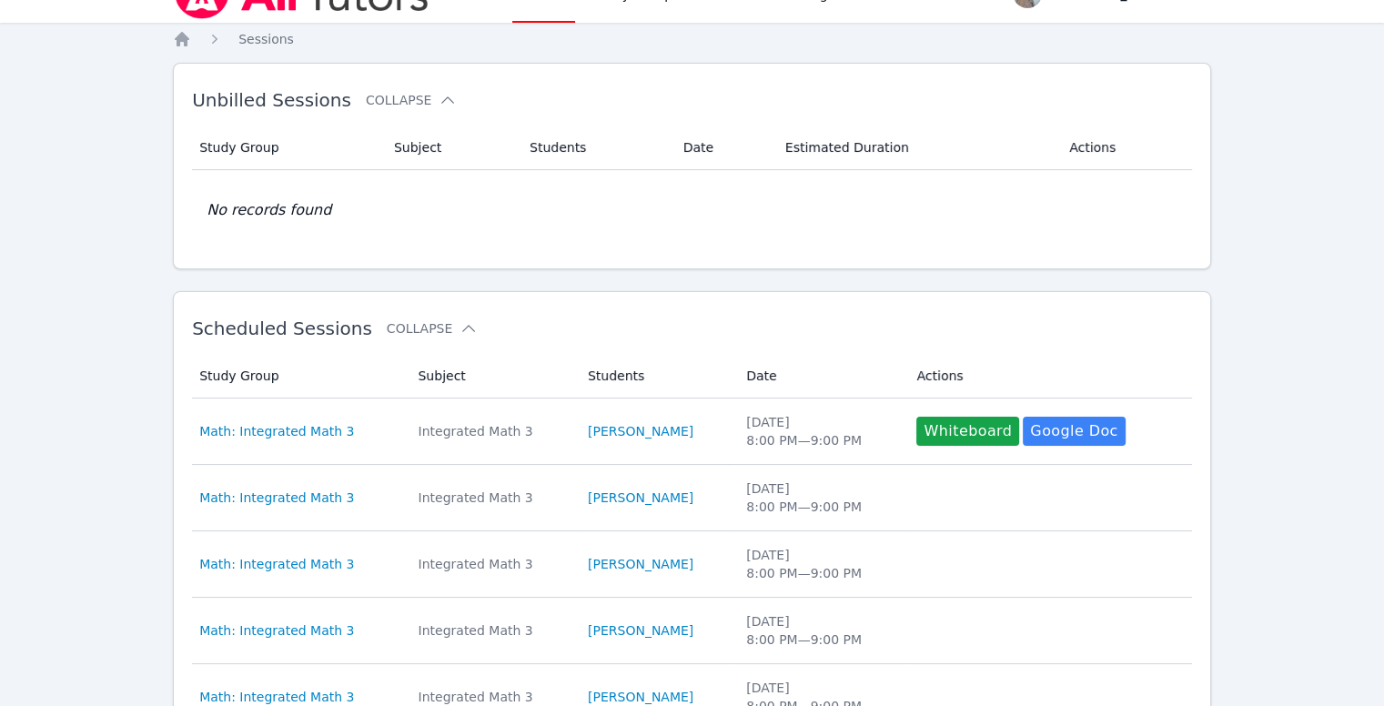
scroll to position [134, 0]
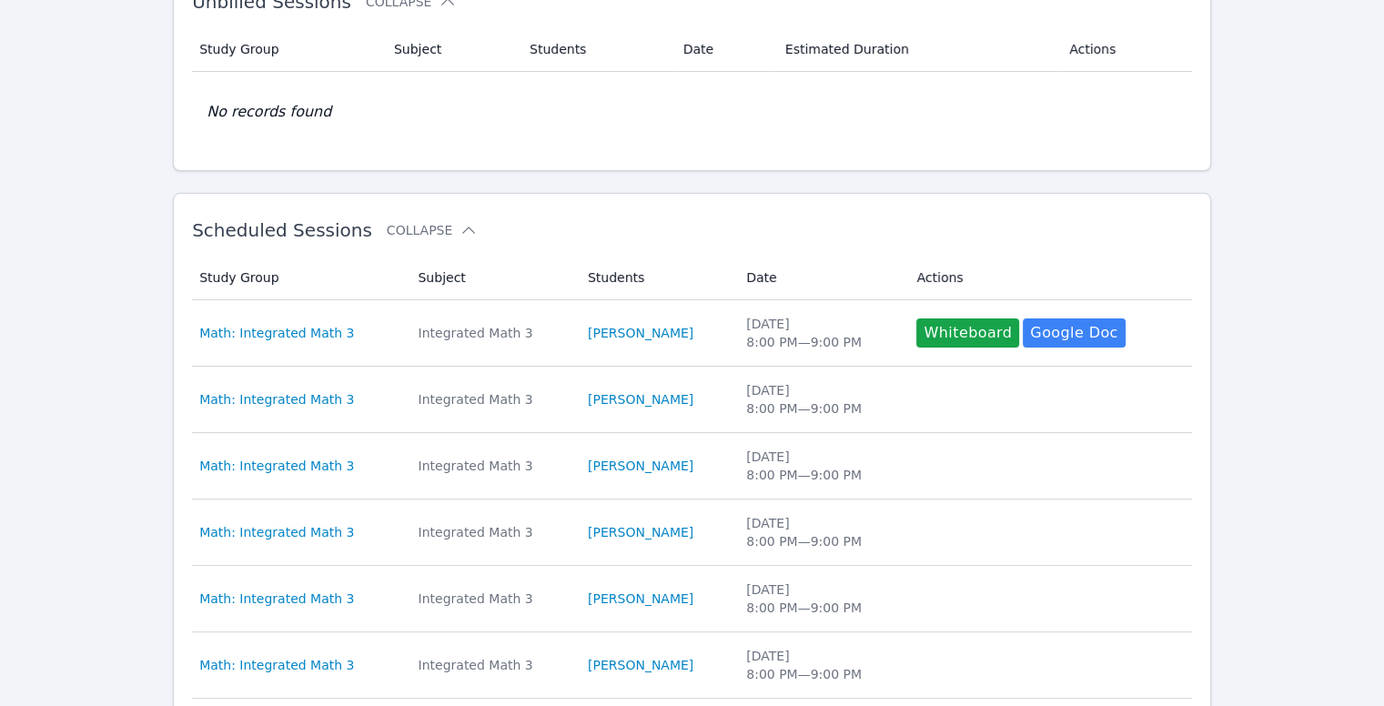
click at [953, 167] on div "Unbilled Sessions Collapse Study Group Subject Students Date Estimated Duration…" at bounding box center [692, 68] width 1038 height 207
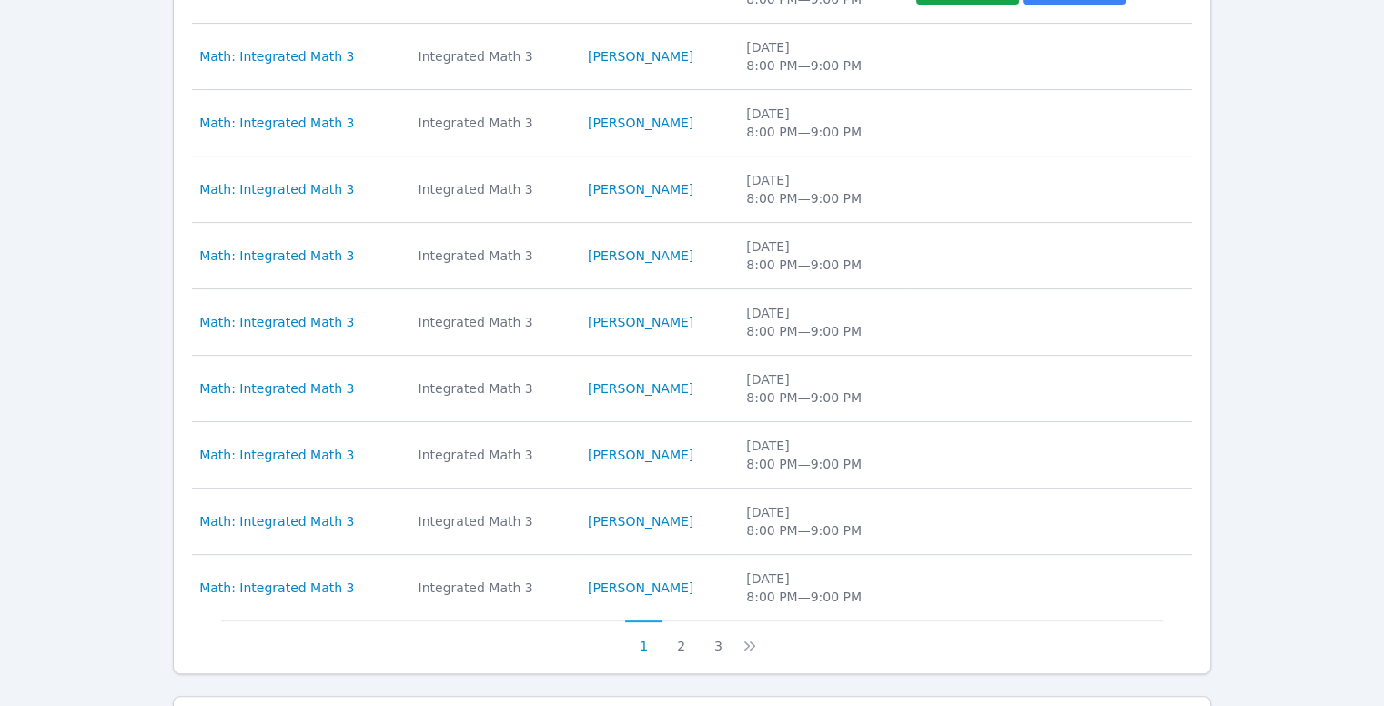
scroll to position [611, 0]
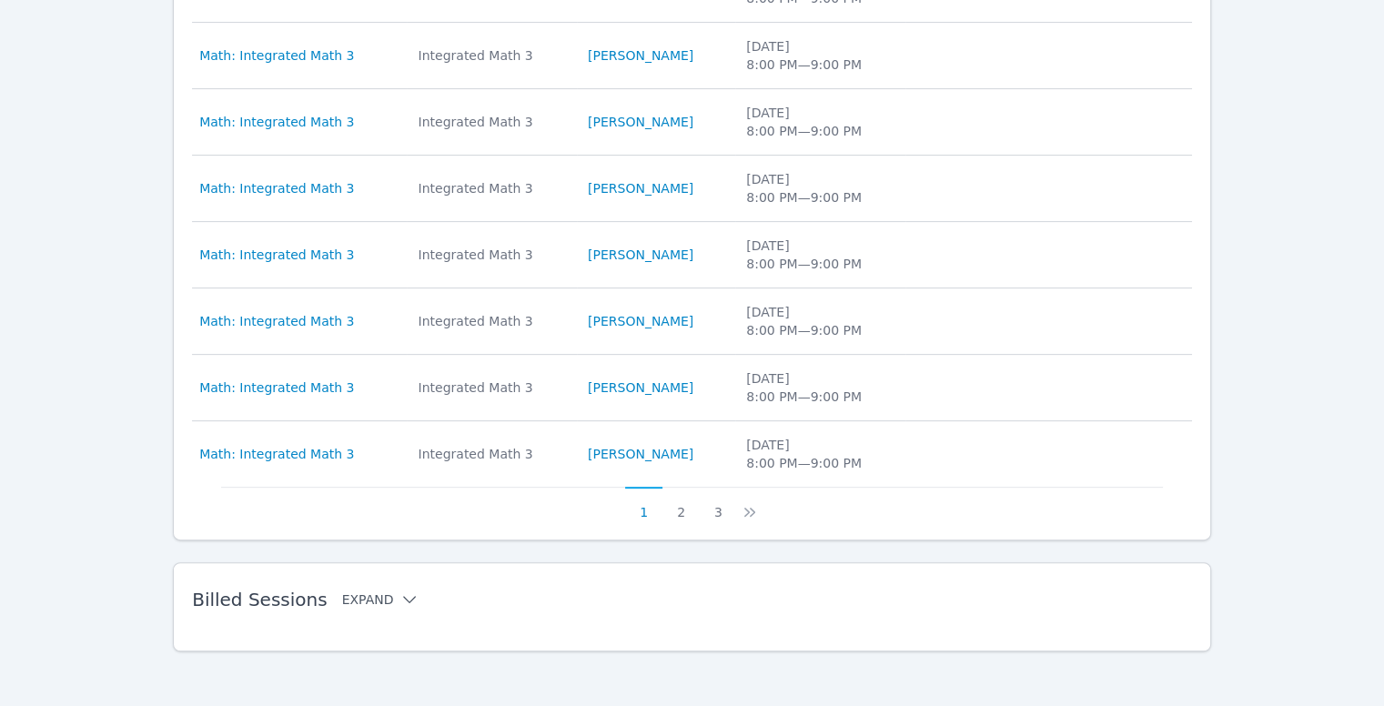
click at [359, 594] on button "Expand" at bounding box center [380, 600] width 77 height 18
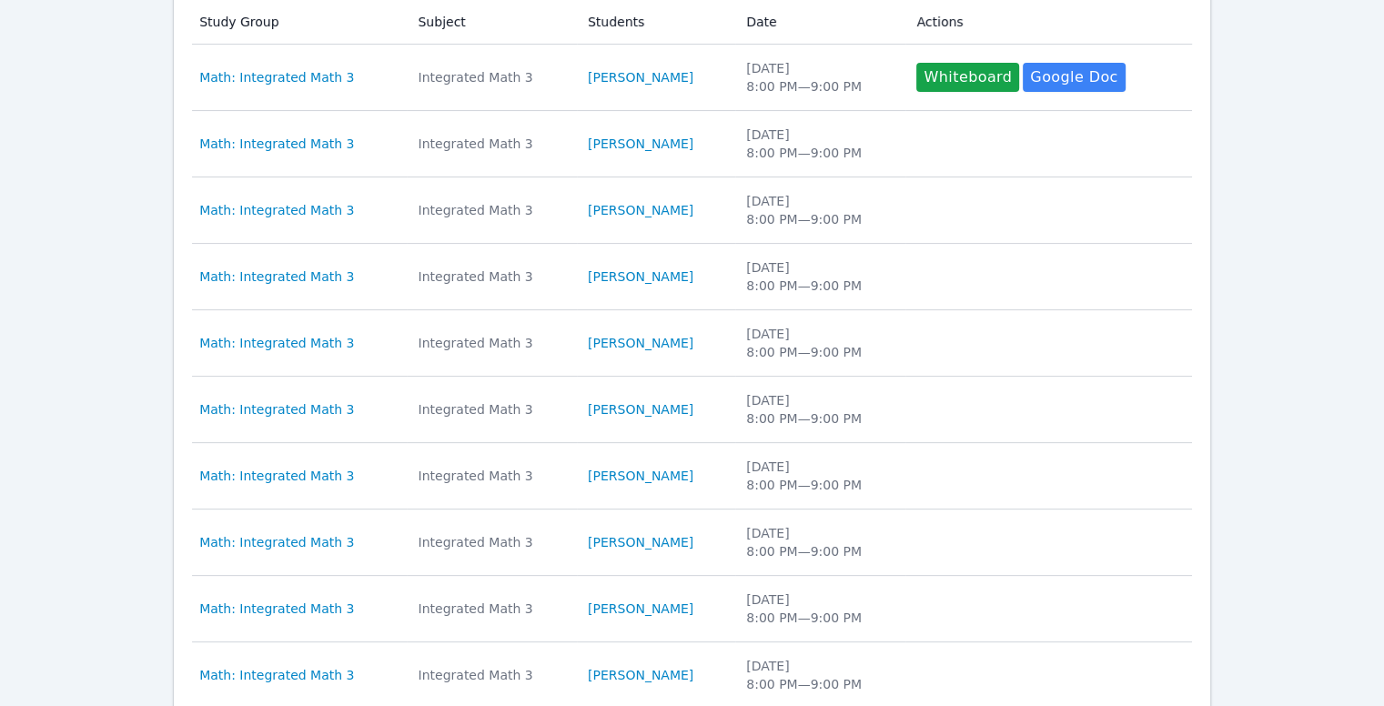
scroll to position [0, 0]
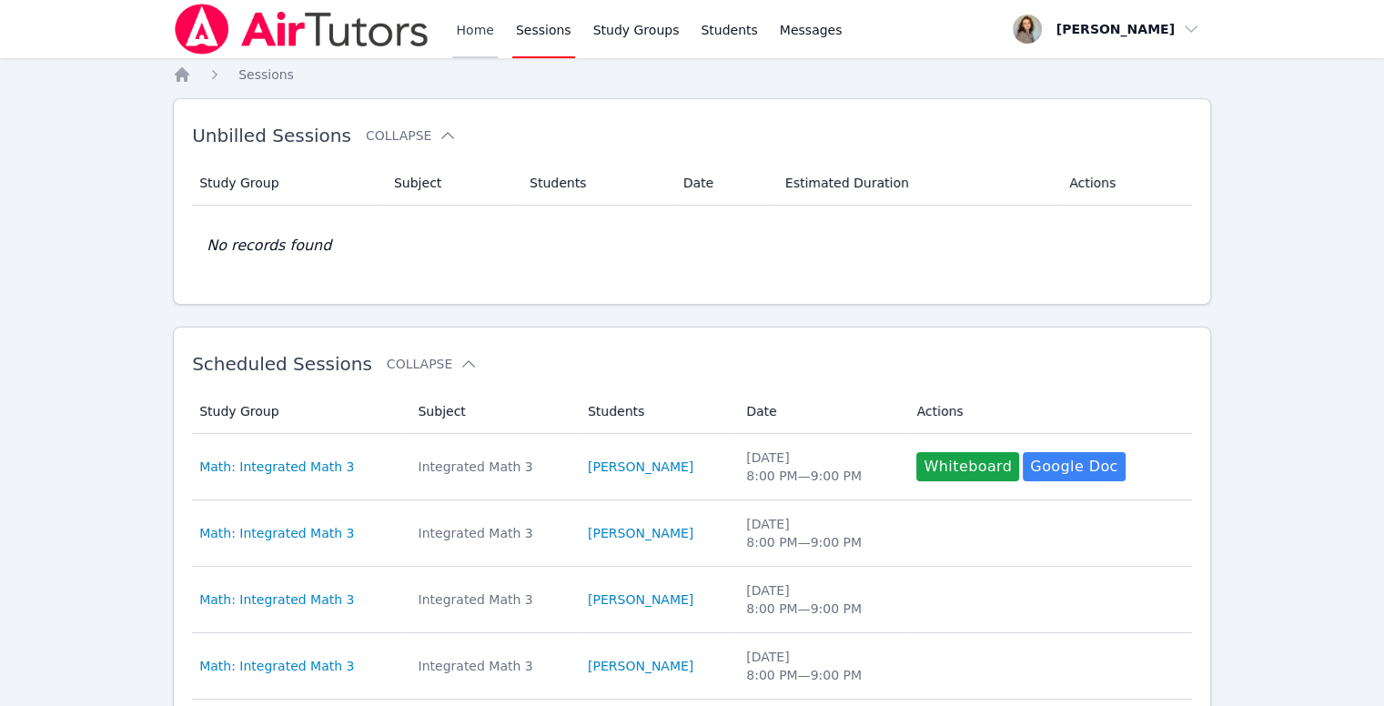
click at [468, 25] on link "Home" at bounding box center [474, 29] width 45 height 58
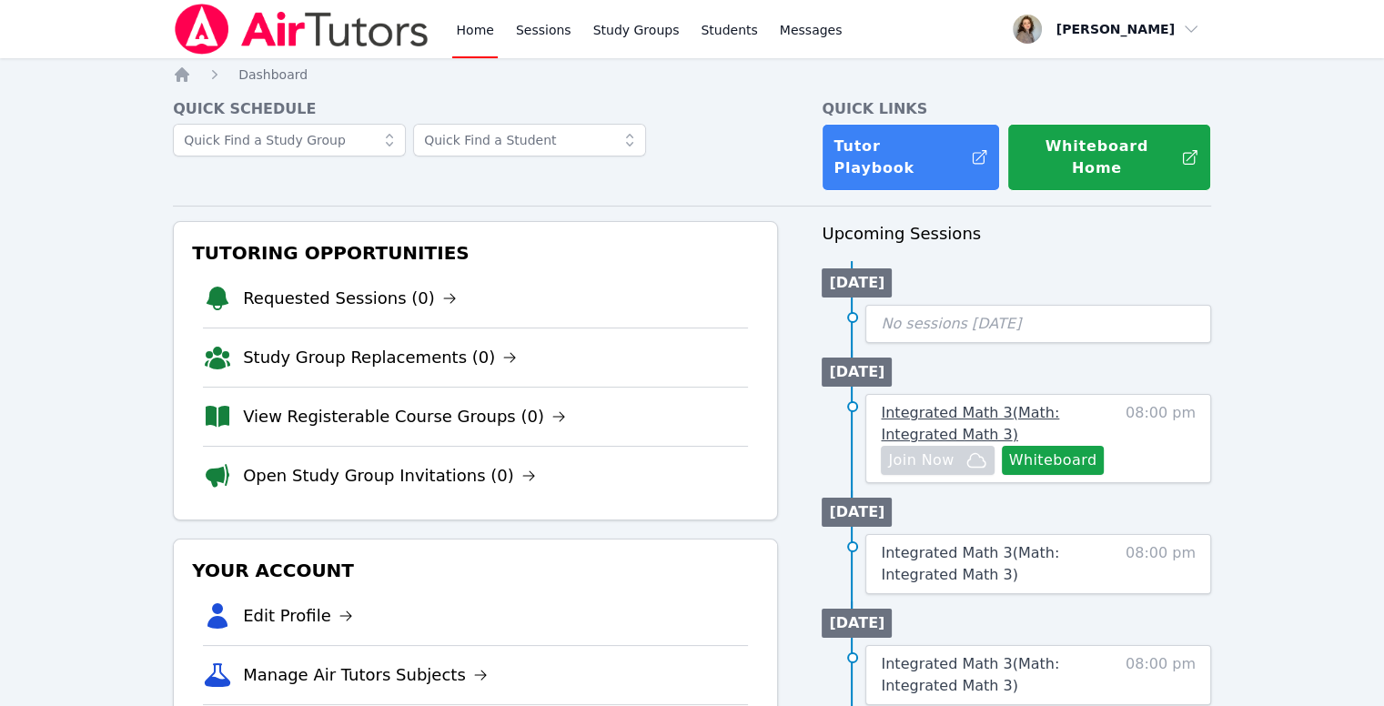
click at [1038, 406] on link "Integrated Math 3 ( Math: Integrated Math 3 )" at bounding box center [999, 424] width 236 height 44
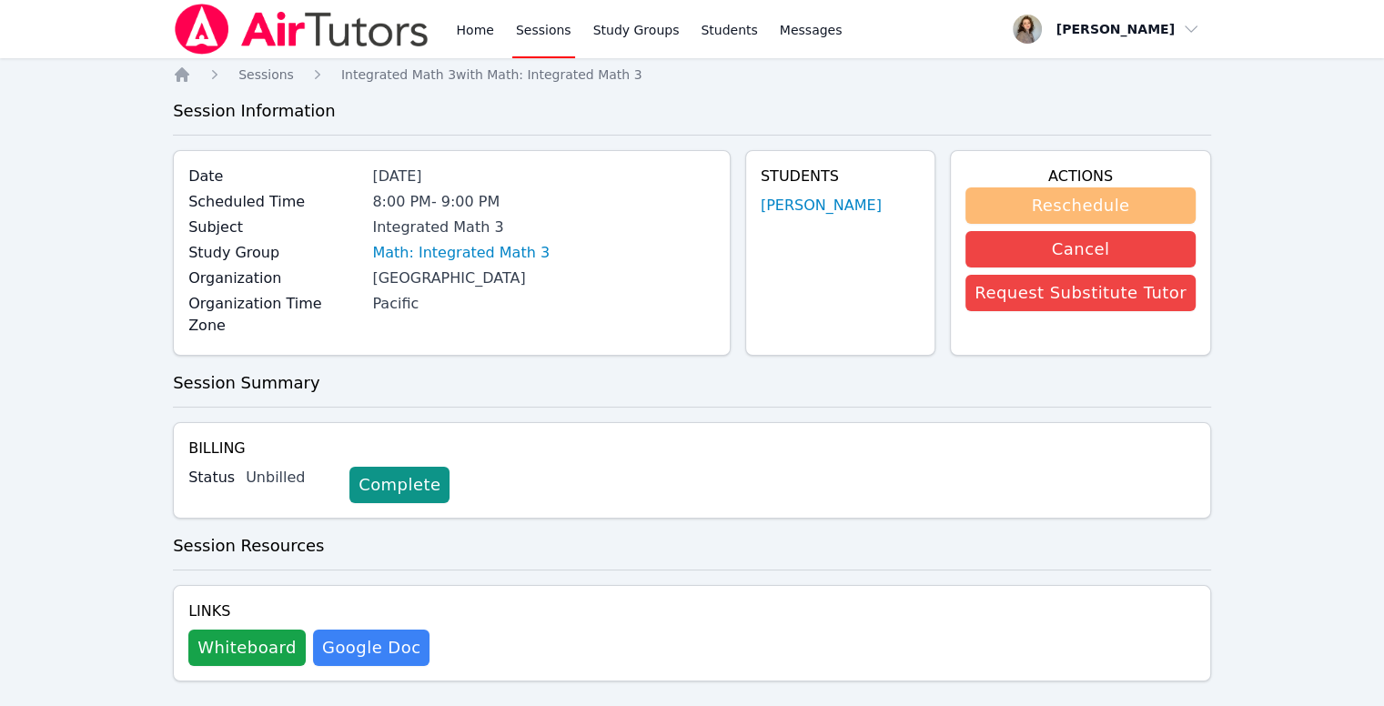
click at [1022, 215] on button "Reschedule" at bounding box center [1081, 205] width 230 height 36
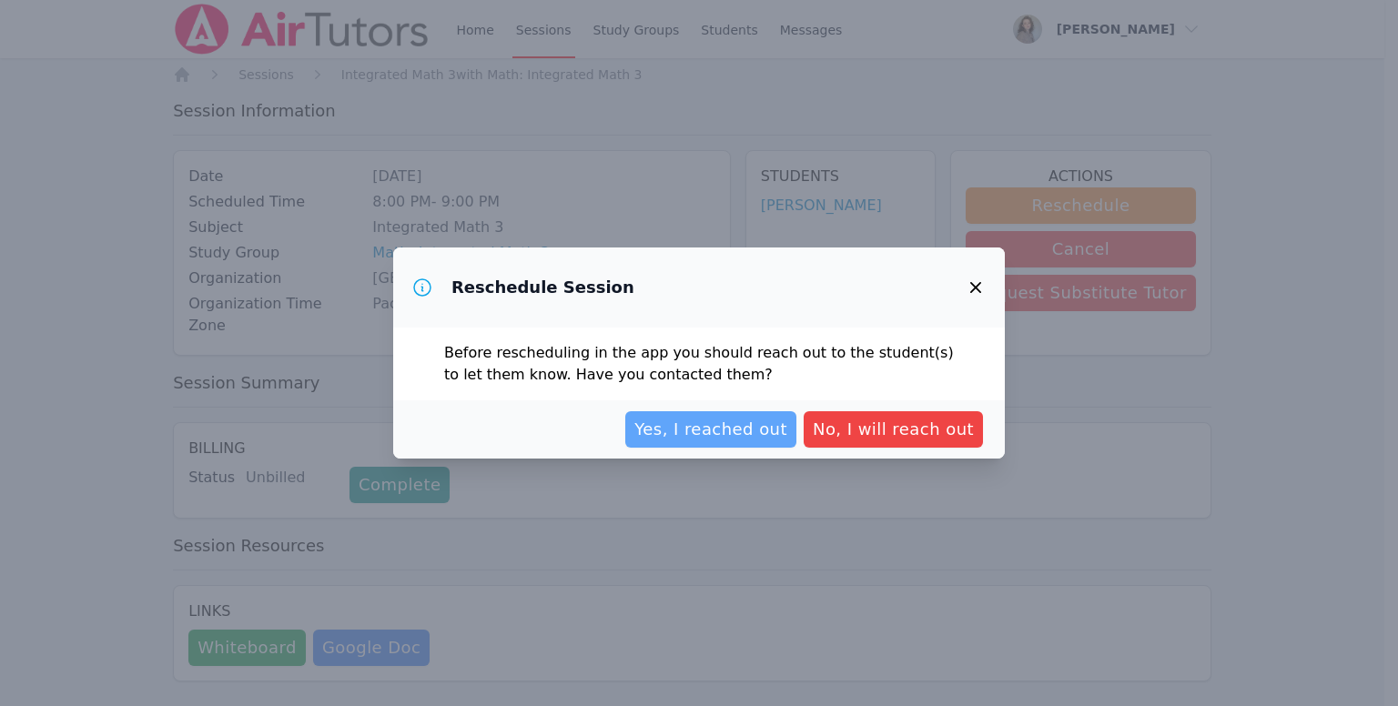
click at [713, 430] on span "Yes, I reached out" at bounding box center [710, 429] width 153 height 25
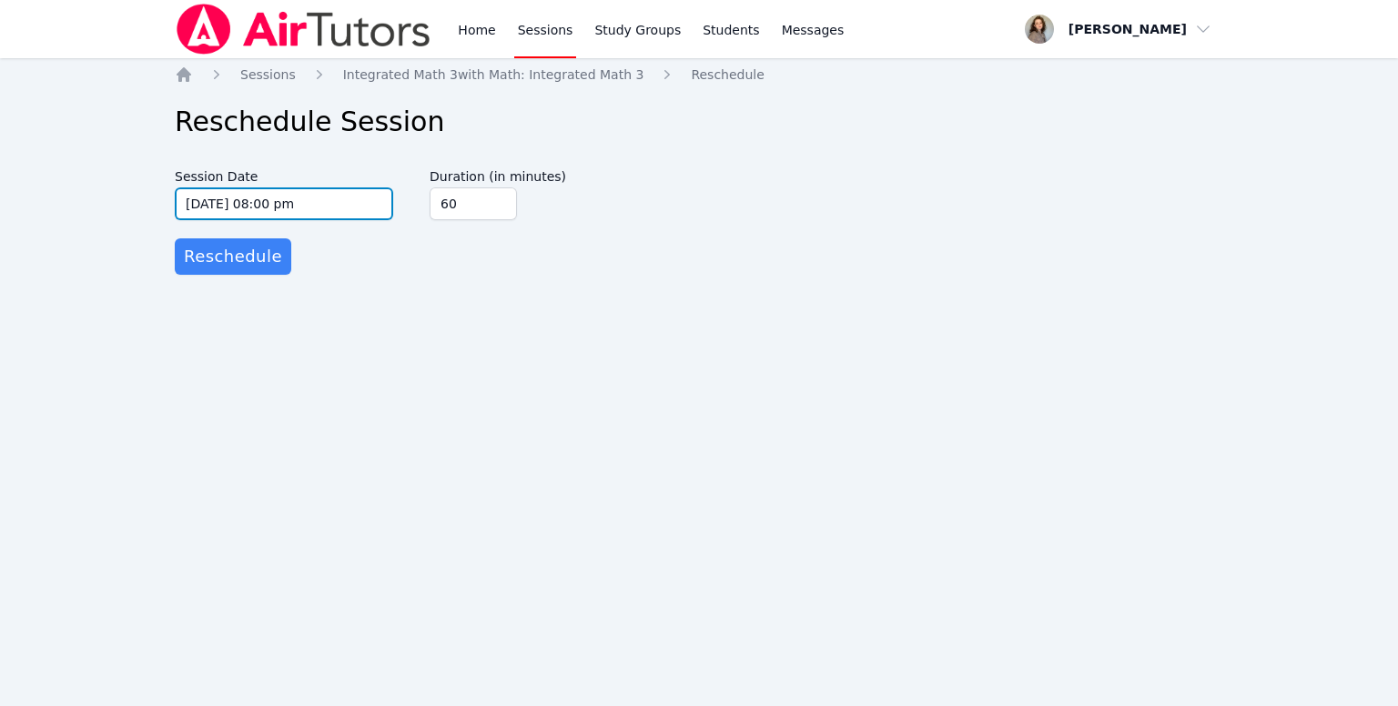
click at [225, 194] on input "10/16/2025 08:00 pm" at bounding box center [284, 203] width 218 height 33
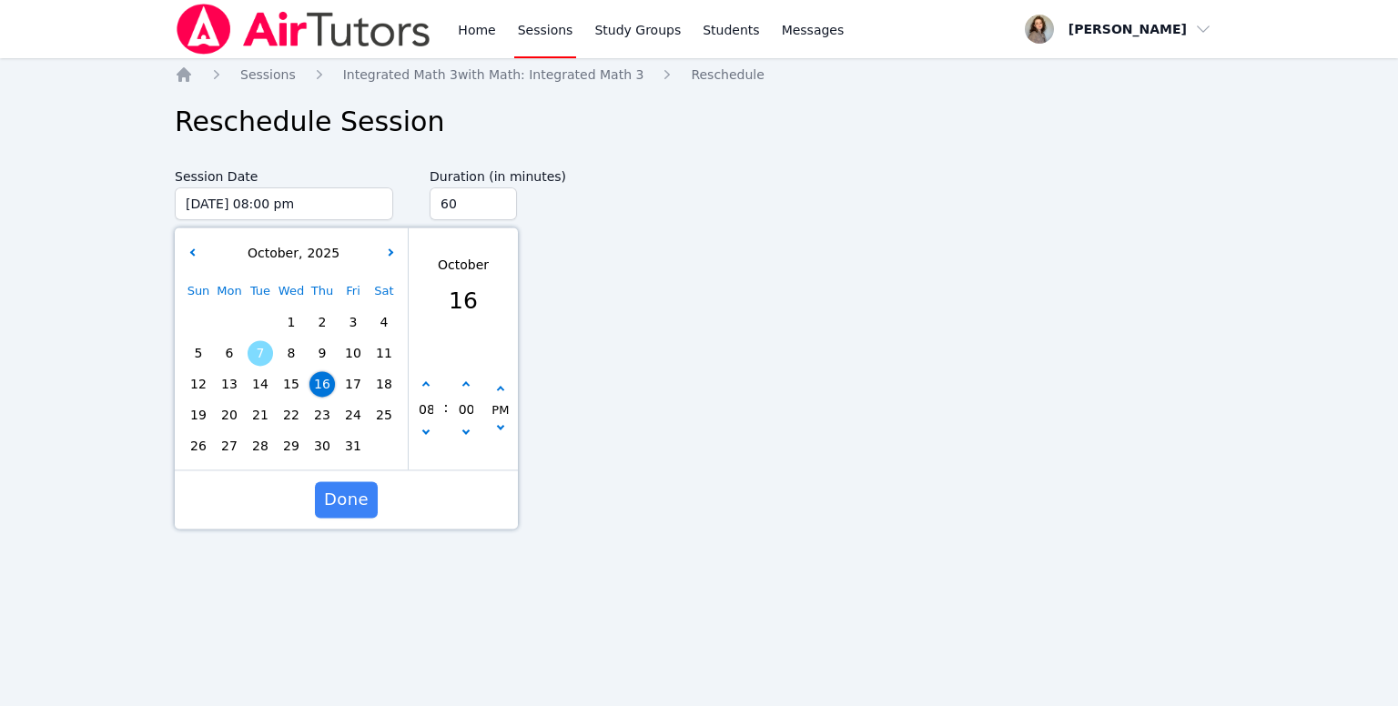
click at [255, 386] on span "14" at bounding box center [260, 383] width 25 height 25
click at [266, 201] on input "10/14/2025 08:00 pm" at bounding box center [284, 203] width 218 height 33
click at [268, 204] on input "10/14/2025 08:00 pm" at bounding box center [284, 203] width 218 height 33
click at [424, 385] on icon "button" at bounding box center [425, 385] width 7 height 7
type input "10/14/2025 09:00 pm"
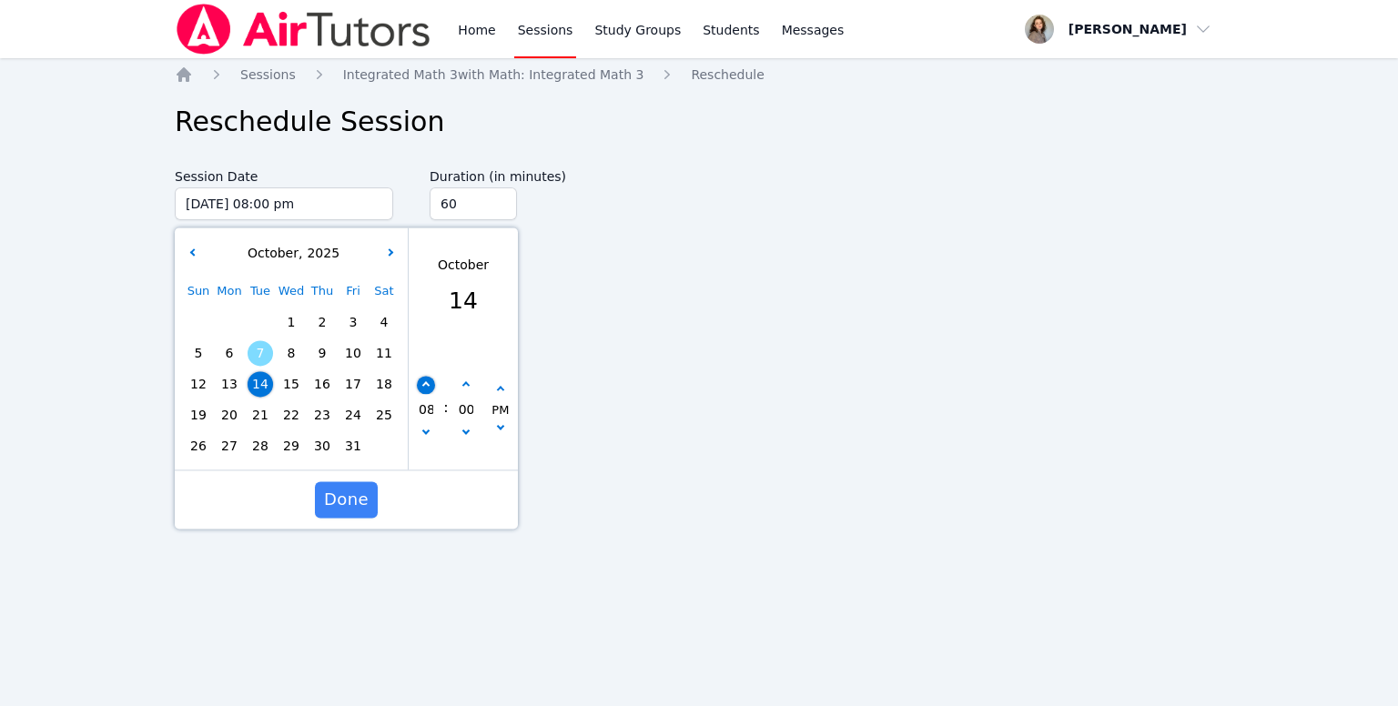
type input "09"
click at [357, 510] on span "Done" at bounding box center [346, 499] width 45 height 25
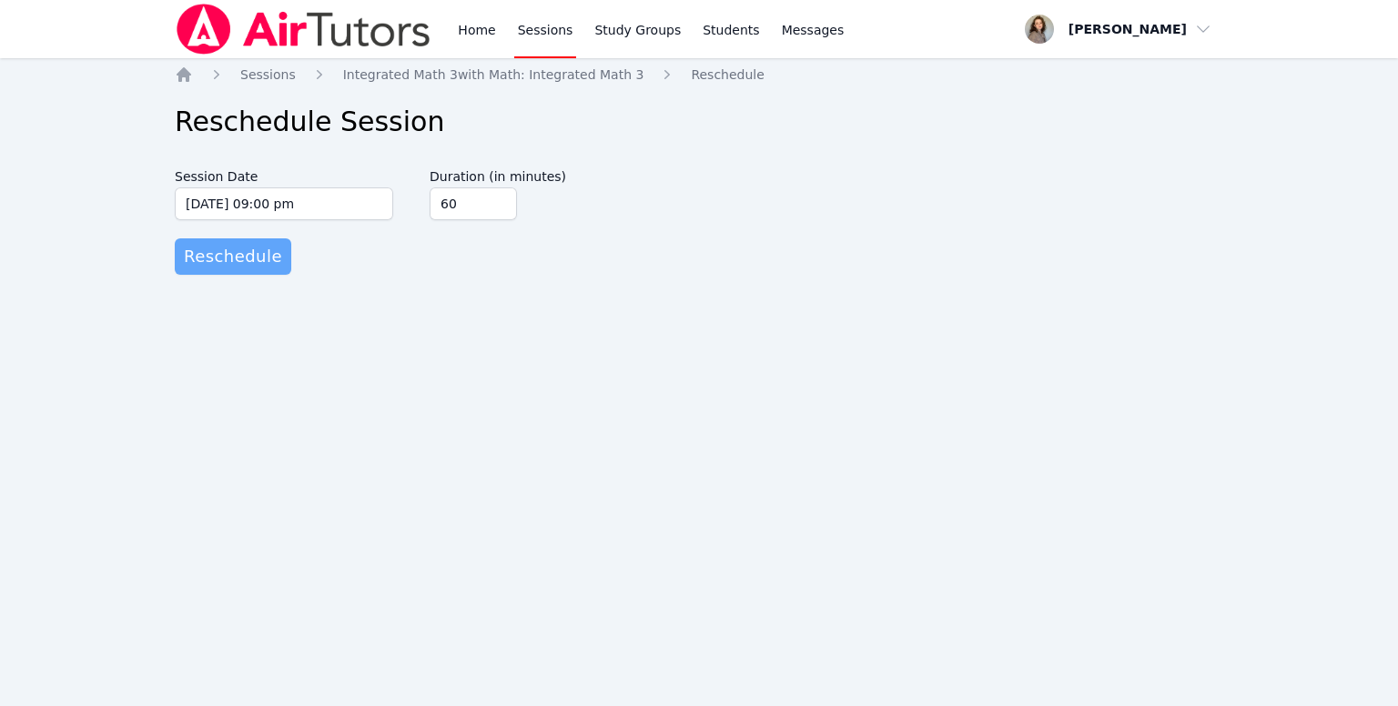
click at [197, 248] on span "Reschedule" at bounding box center [233, 256] width 98 height 25
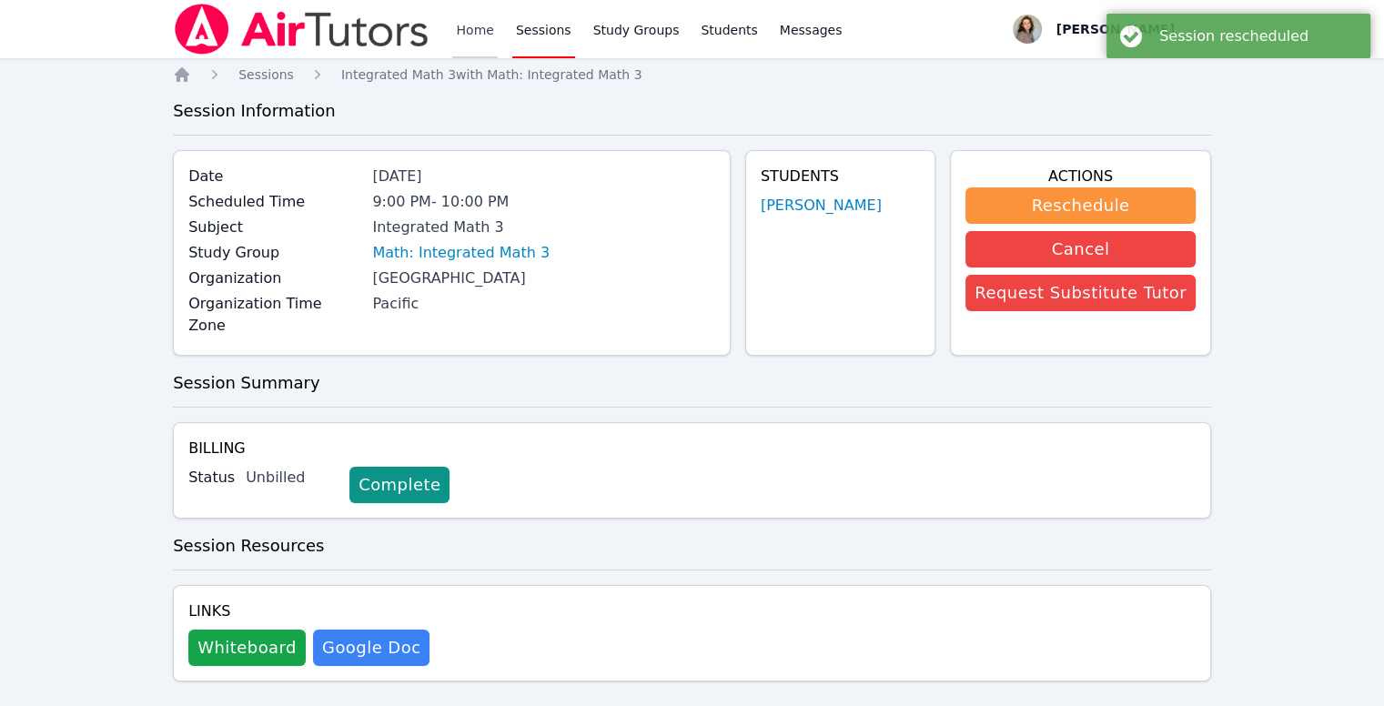
click at [460, 31] on link "Home" at bounding box center [474, 29] width 45 height 58
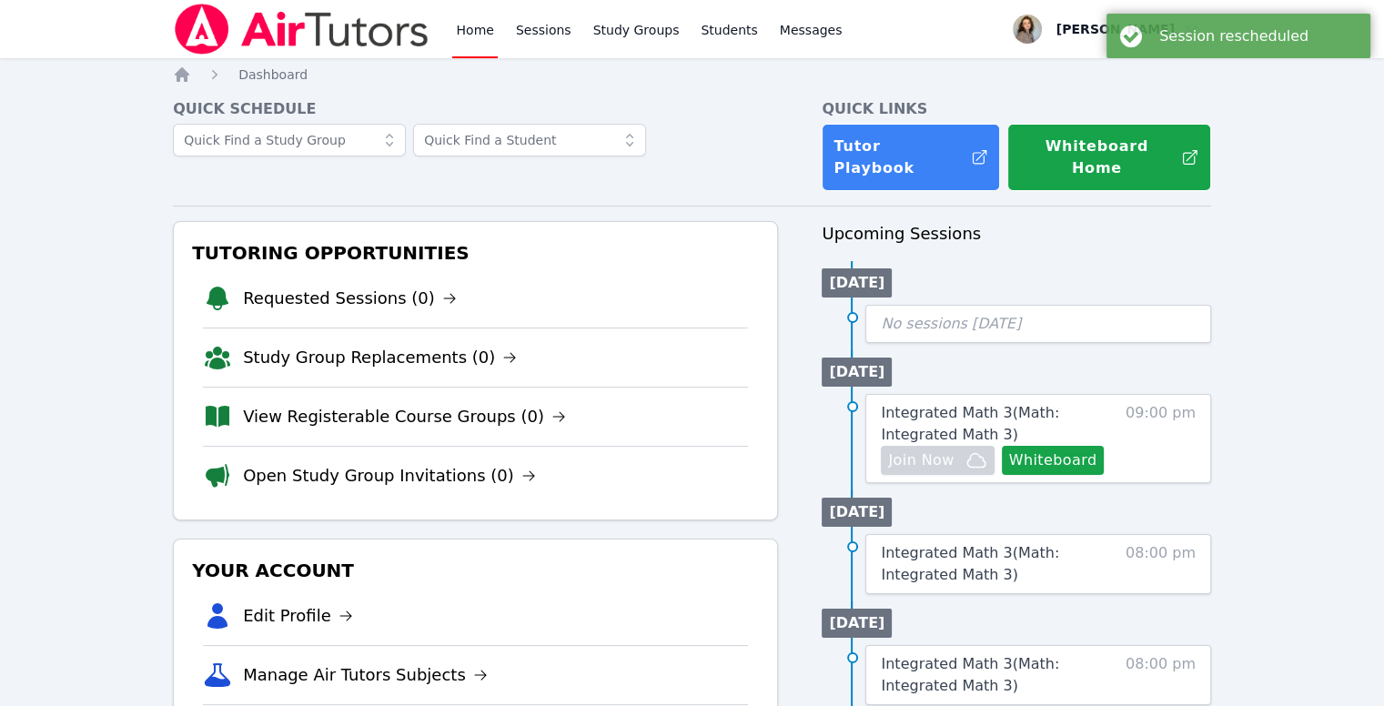
click at [477, 42] on link "Home" at bounding box center [474, 29] width 45 height 58
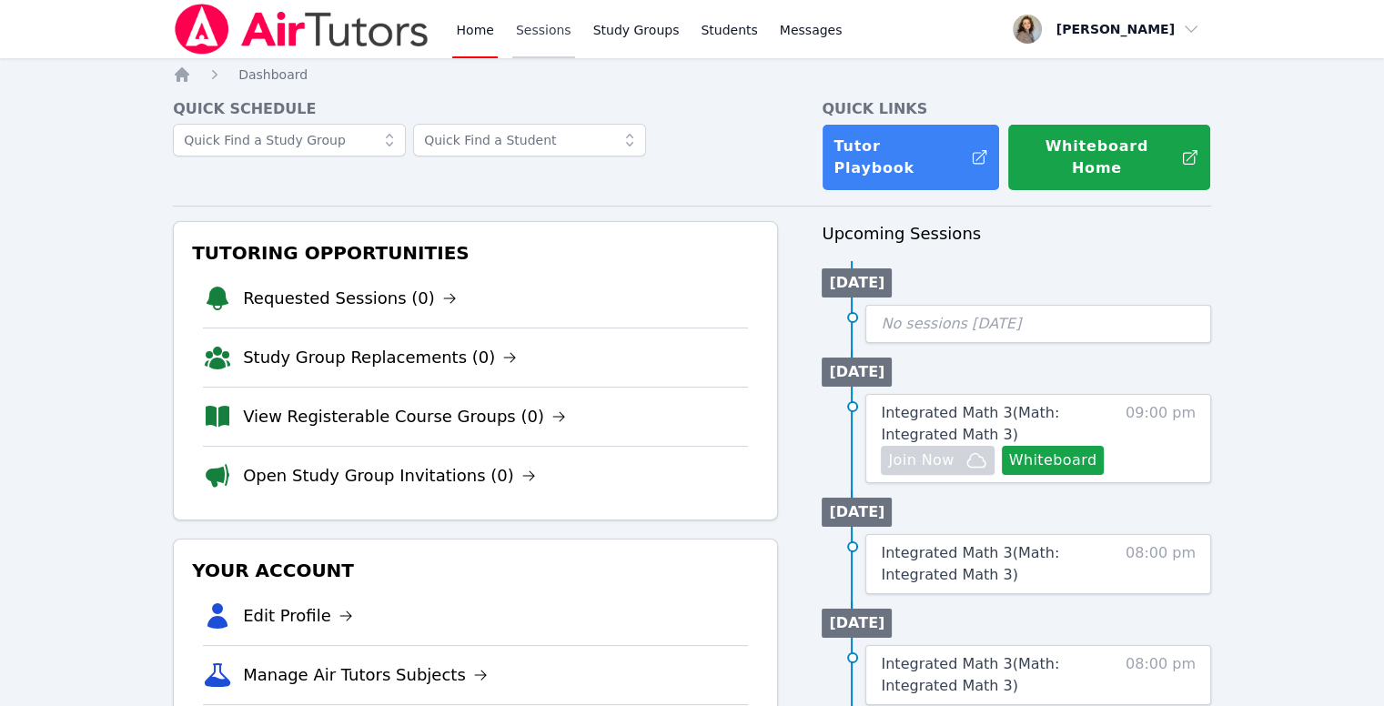
click at [528, 30] on link "Sessions" at bounding box center [543, 29] width 63 height 58
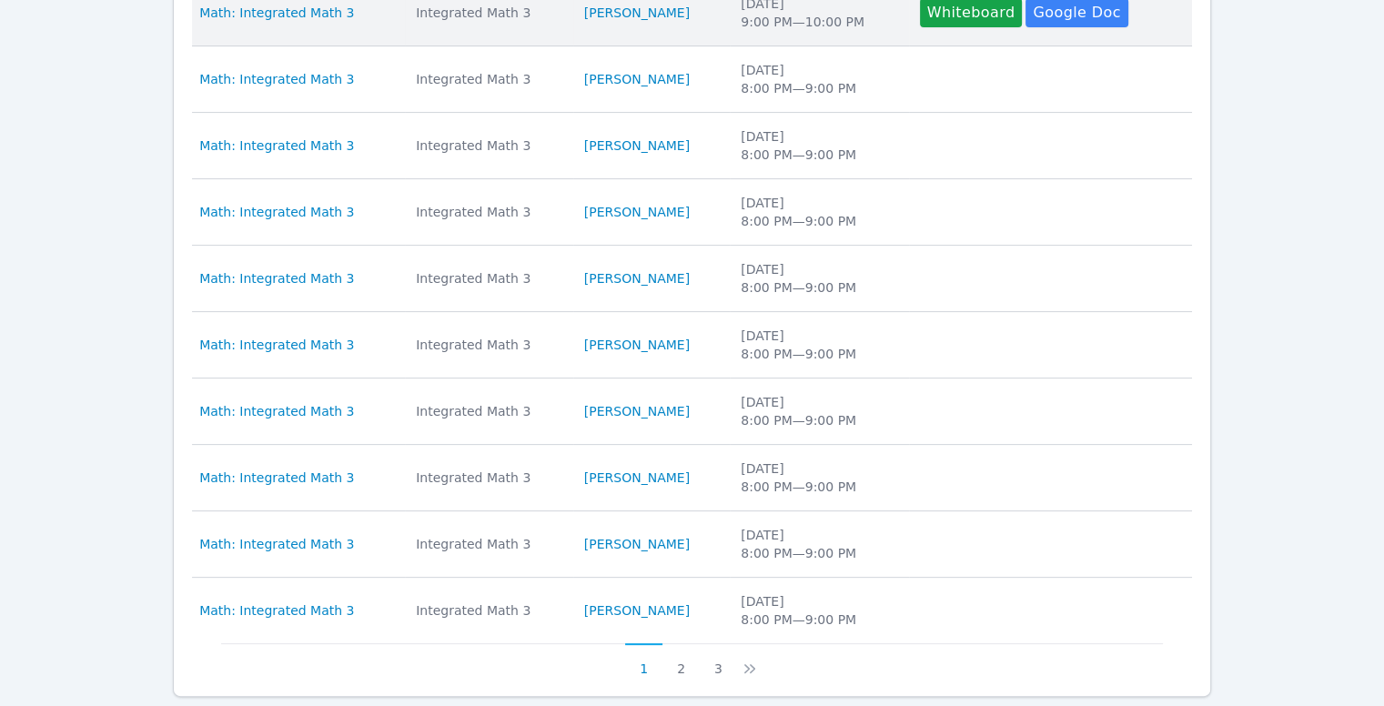
scroll to position [611, 0]
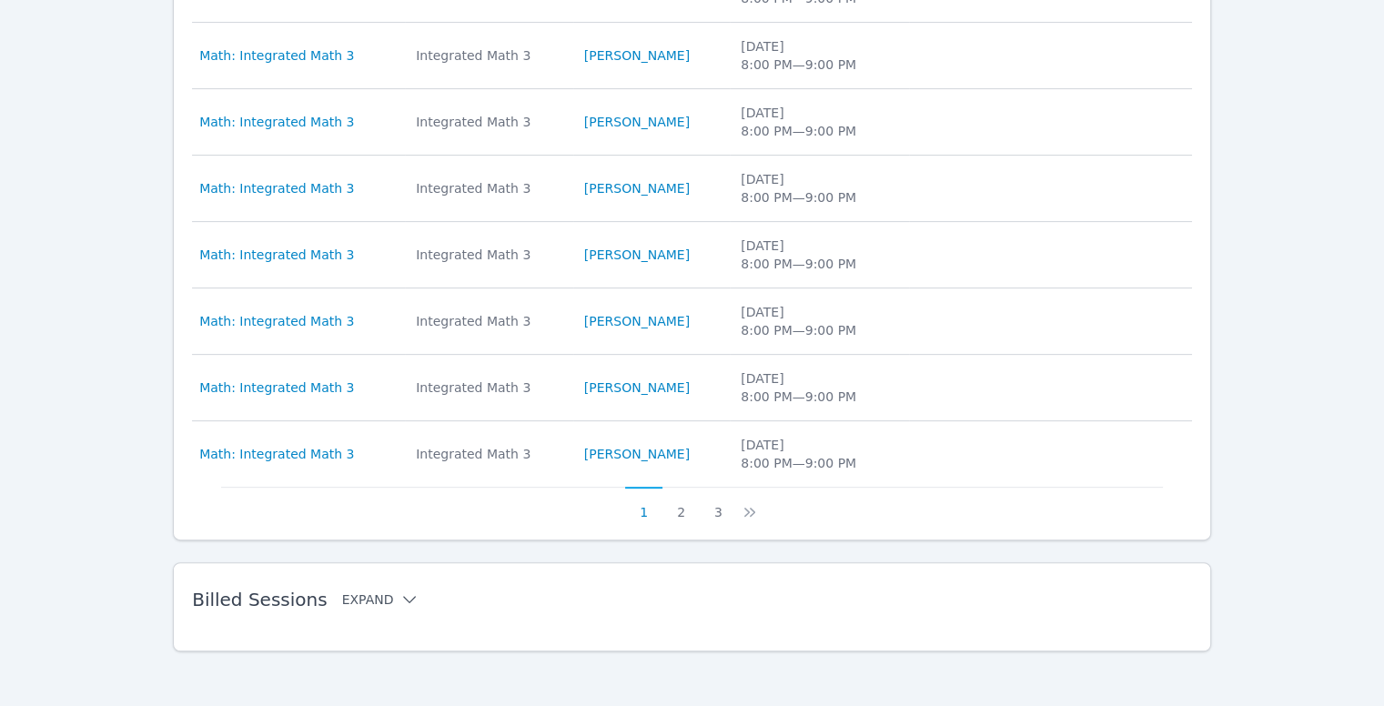
click at [364, 594] on button "Expand" at bounding box center [380, 600] width 77 height 18
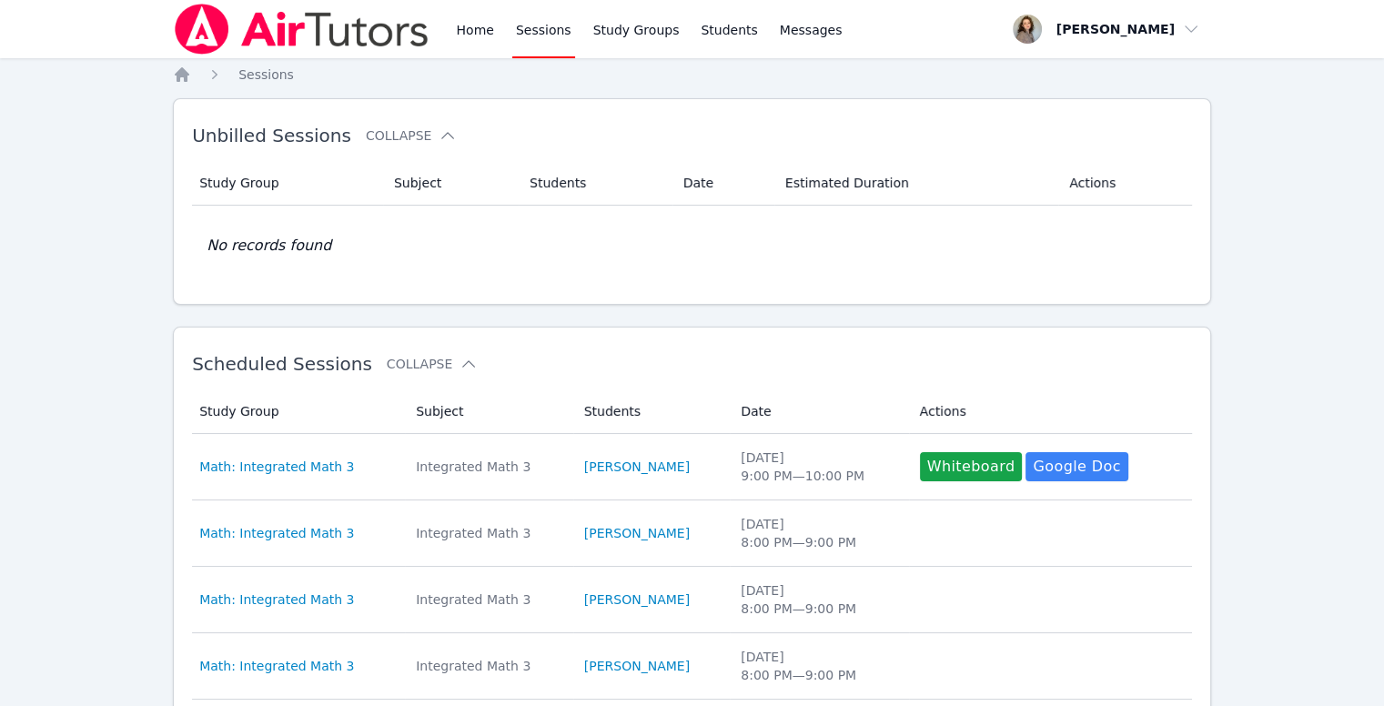
scroll to position [0, 0]
click at [487, 30] on link "Home" at bounding box center [474, 29] width 45 height 58
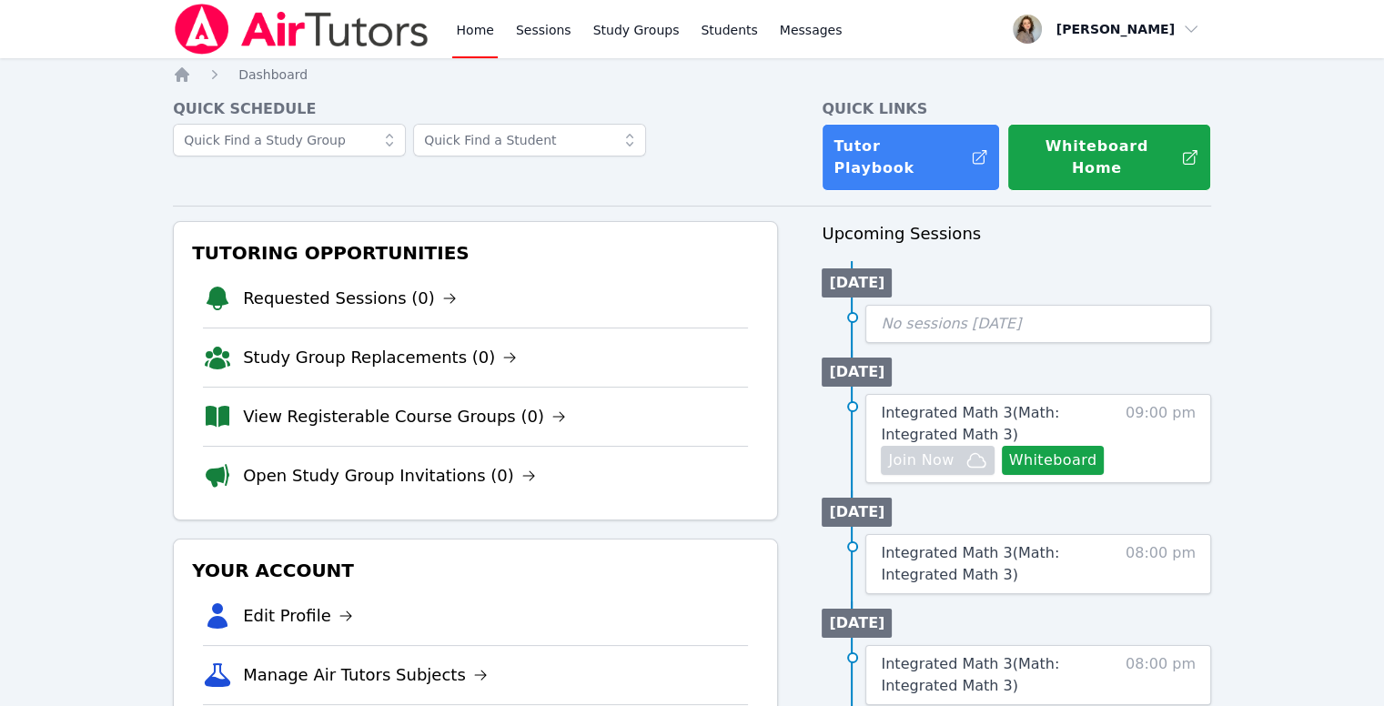
click at [487, 30] on link "Home" at bounding box center [474, 29] width 45 height 58
click at [564, 30] on link "Sessions" at bounding box center [543, 29] width 63 height 58
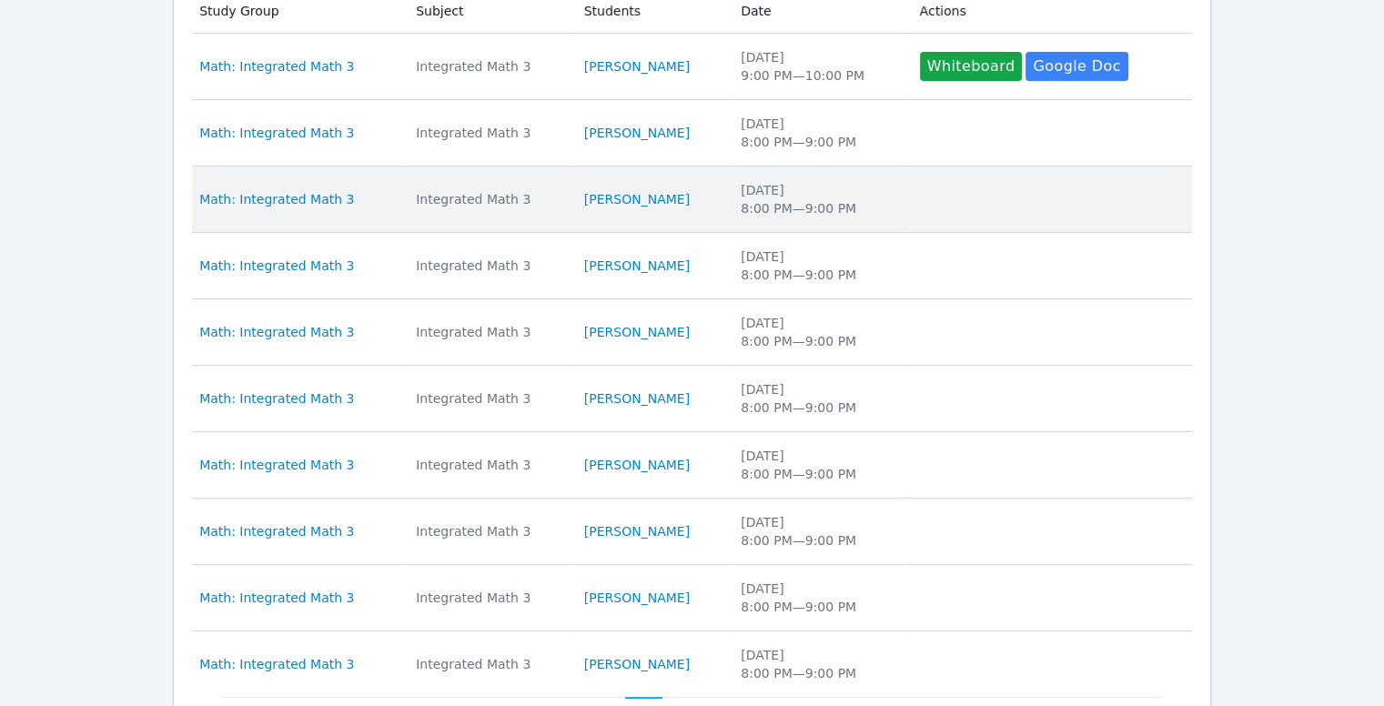
scroll to position [611, 0]
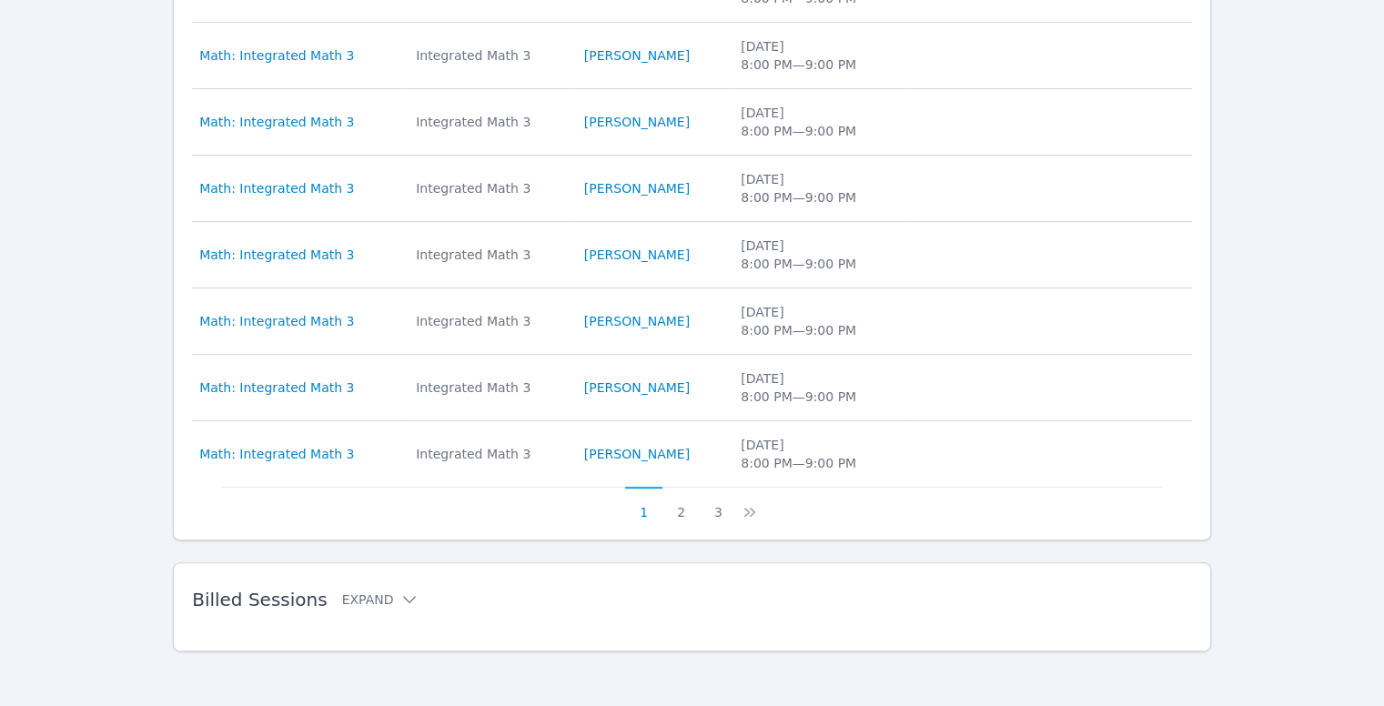
click at [393, 583] on div "Billed Sessions Expand" at bounding box center [663, 599] width 942 height 51
click at [400, 598] on icon at bounding box center [409, 600] width 18 height 18
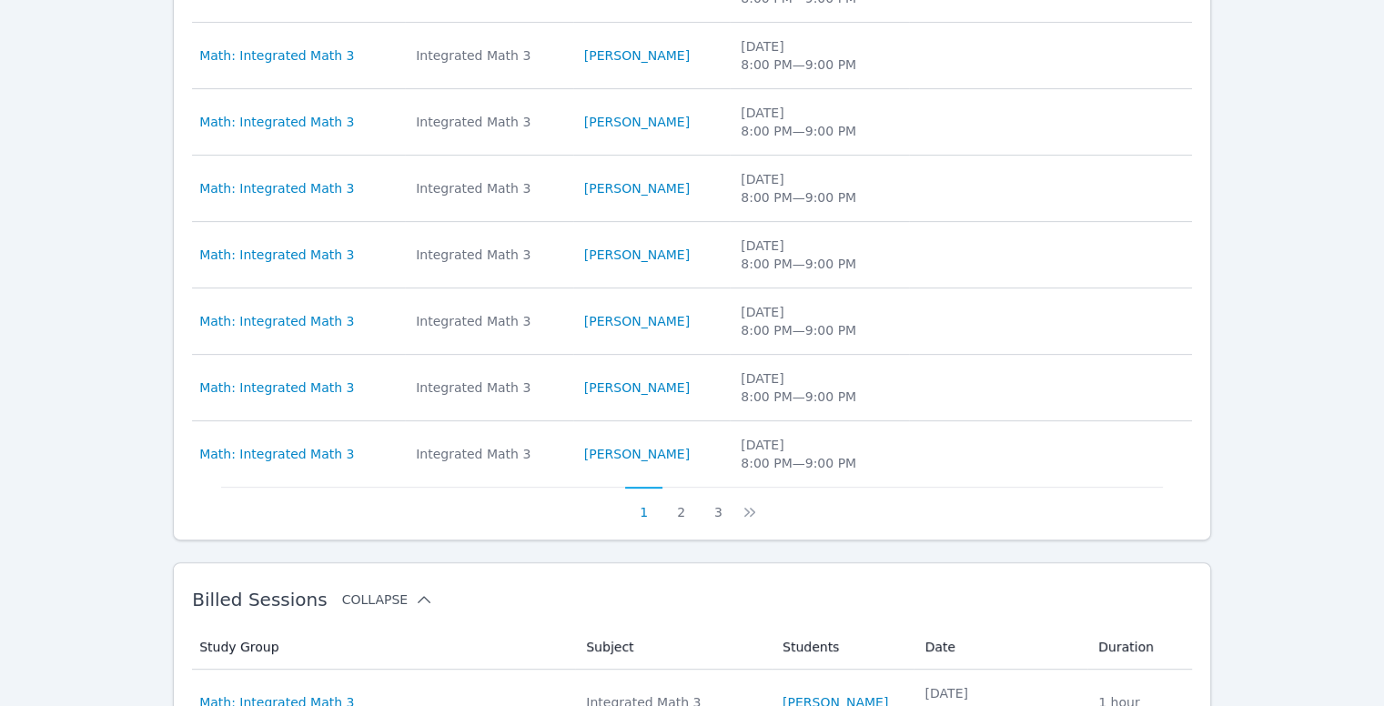
scroll to position [840, 0]
